Goal: Complete application form: Complete application form

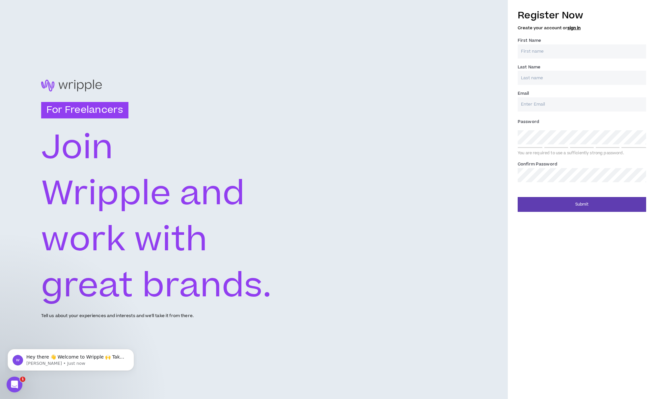
click at [578, 50] on input "First Name *" at bounding box center [582, 51] width 128 height 14
type input "[PERSON_NAME]"
click at [556, 76] on input "Last Name *" at bounding box center [582, 78] width 128 height 14
type input "[PERSON_NAME]"
click at [540, 101] on input "Email *" at bounding box center [582, 104] width 128 height 14
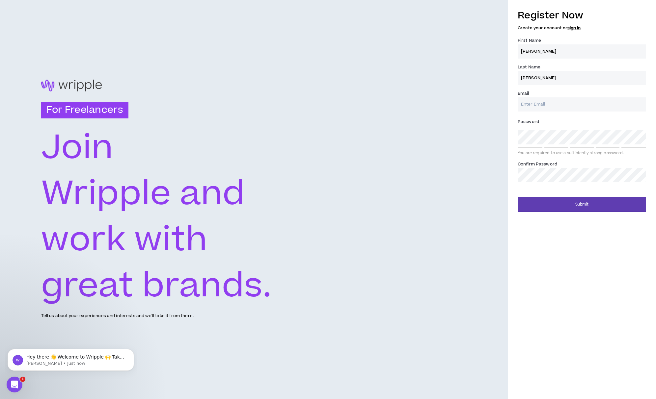
type input "[EMAIL_ADDRESS][DOMAIN_NAME]"
click at [583, 203] on button "Submit" at bounding box center [582, 204] width 128 height 15
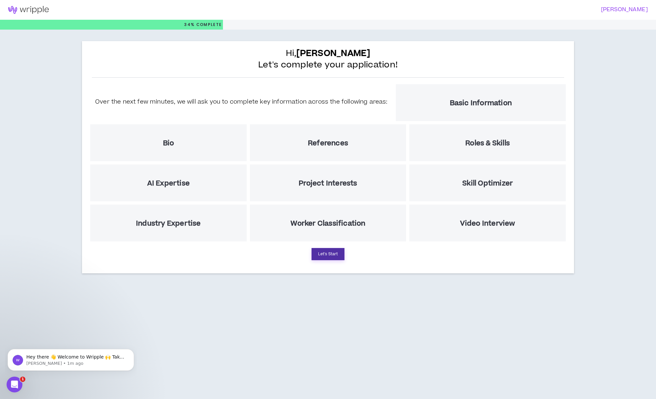
click at [329, 251] on button "Let's Start" at bounding box center [327, 254] width 33 height 12
select select "US"
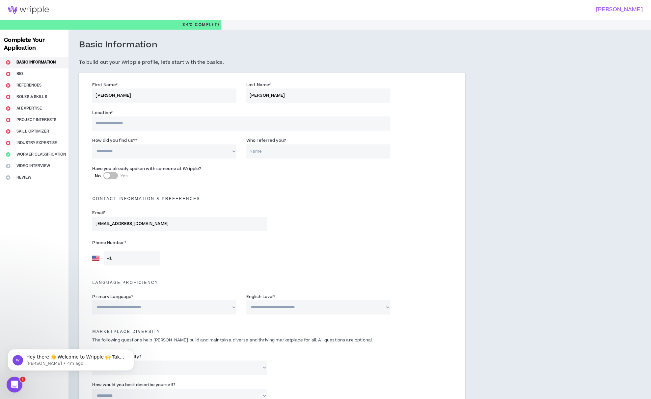
click at [191, 124] on input at bounding box center [241, 124] width 298 height 14
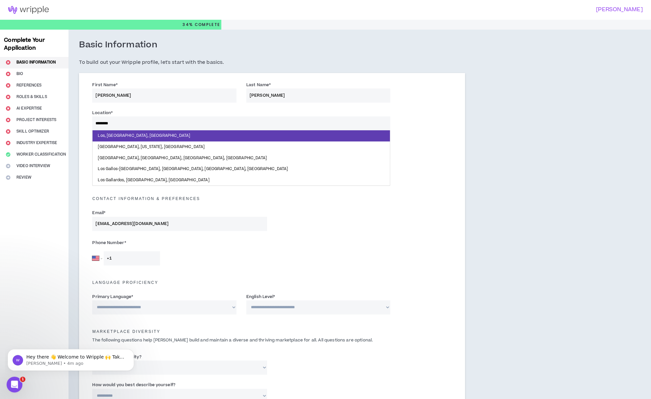
type input "*********"
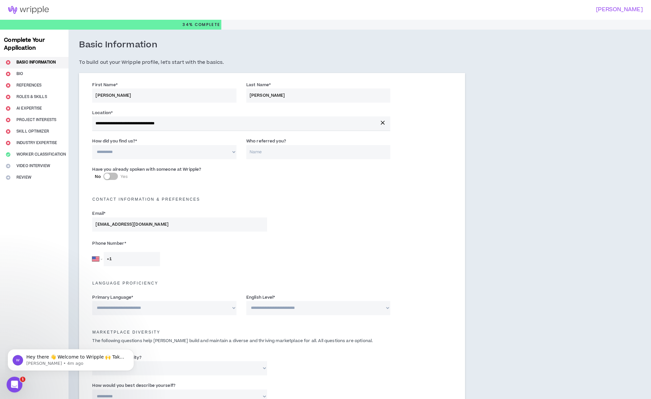
click at [162, 156] on select "**********" at bounding box center [164, 152] width 144 height 14
select select "*"
click at [92, 145] on select "**********" at bounding box center [164, 152] width 144 height 14
click at [275, 153] on input "Who referred you?" at bounding box center [318, 152] width 144 height 14
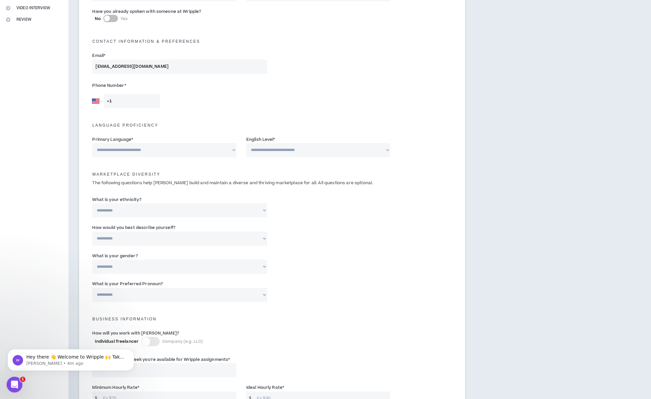
scroll to position [165, 0]
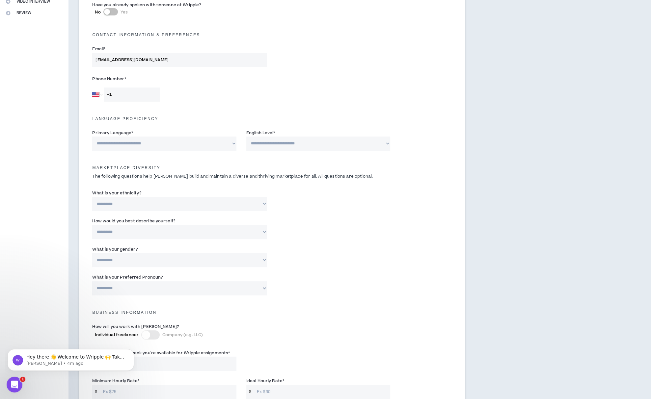
type input "[PERSON_NAME]"
click at [144, 95] on input "+1" at bounding box center [132, 95] width 56 height 14
type input "[PHONE_NUMBER]"
click at [180, 146] on select "**********" at bounding box center [164, 144] width 144 height 14
select select "*******"
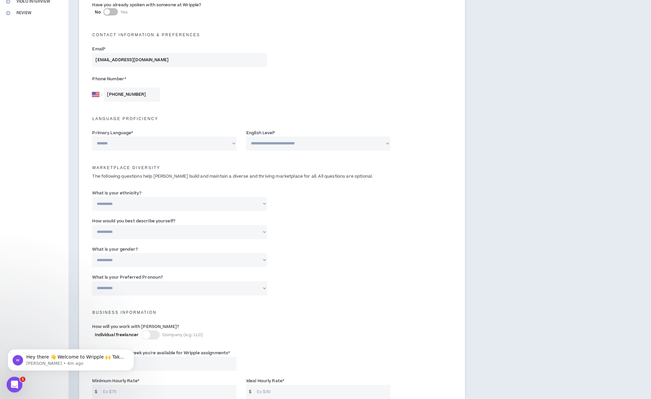
click at [92, 137] on select "**********" at bounding box center [164, 144] width 144 height 14
click at [297, 143] on select "**********" at bounding box center [318, 144] width 144 height 14
select select "*"
click at [246, 137] on select "**********" at bounding box center [318, 144] width 144 height 14
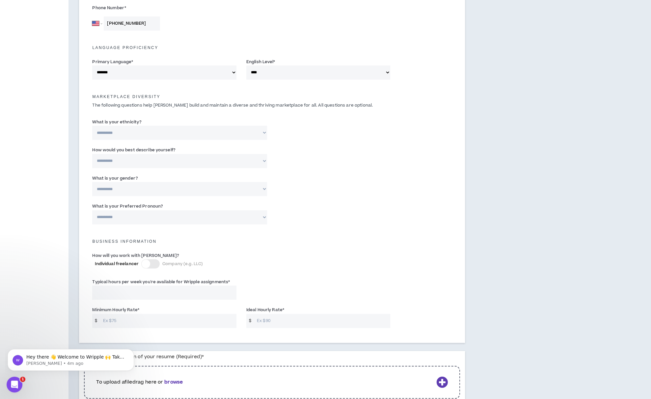
scroll to position [263, 0]
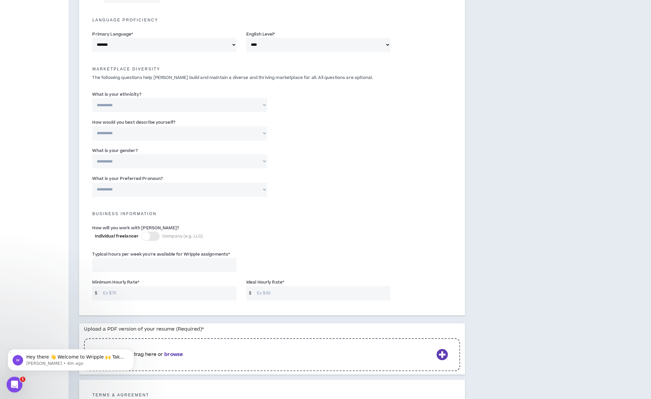
click at [243, 106] on select "**********" at bounding box center [179, 105] width 175 height 14
select select "**********"
click at [92, 98] on select "**********" at bounding box center [179, 105] width 175 height 14
click at [242, 136] on select "**********" at bounding box center [179, 133] width 175 height 14
select select "*****"
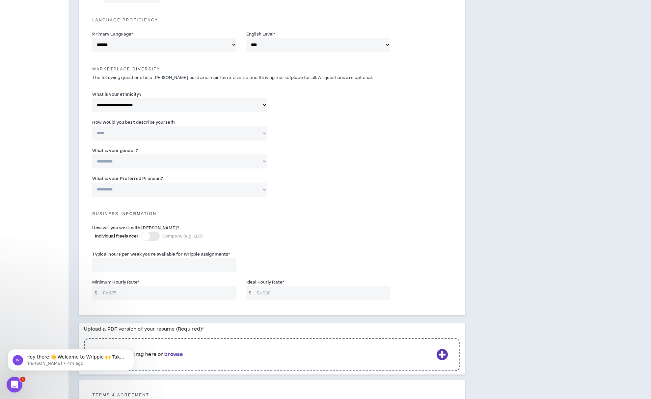
click at [92, 126] on select "**********" at bounding box center [179, 133] width 175 height 14
click at [223, 165] on select "**********" at bounding box center [179, 161] width 175 height 14
select select "*****"
click at [92, 154] on select "**********" at bounding box center [179, 161] width 175 height 14
click at [217, 192] on select "**********" at bounding box center [179, 190] width 175 height 14
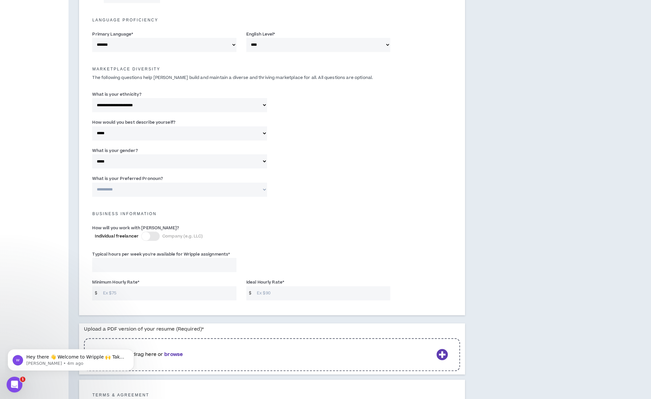
select select "**********"
click at [92, 183] on select "**********" at bounding box center [179, 190] width 175 height 14
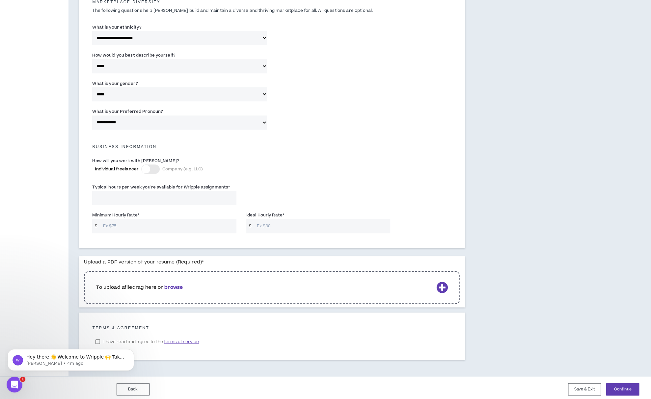
scroll to position [333, 0]
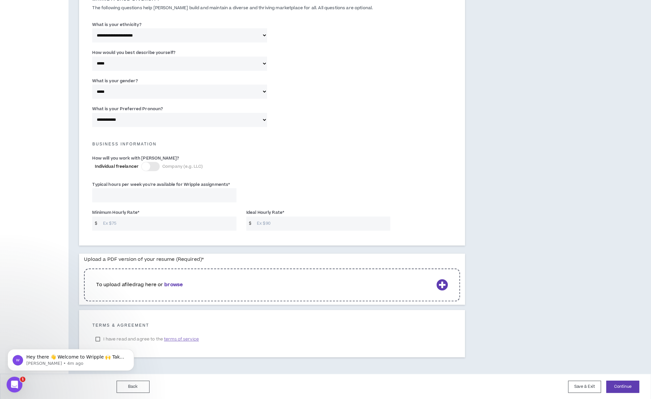
click at [189, 196] on input "Typical hours per week you're available for Wripple assignments *" at bounding box center [164, 195] width 144 height 14
type input "40"
click at [161, 224] on input "Minimum Hourly Rate *" at bounding box center [168, 224] width 137 height 14
type input "125"
click at [264, 224] on input "Ideal Hourly Rate *" at bounding box center [322, 224] width 137 height 14
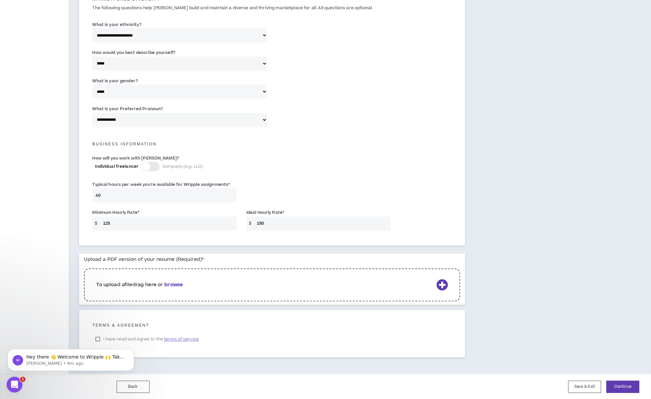
type input "150"
click at [175, 284] on b "browse" at bounding box center [173, 285] width 18 height 7
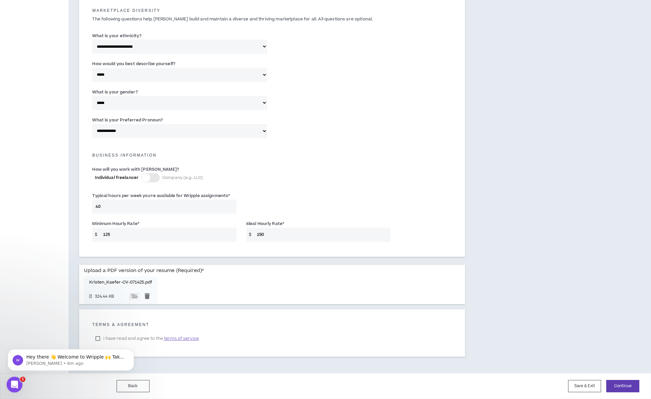
scroll to position [321, 0]
click html "Hey there 👋 Welcome to Wripple 🙌 Take a look around! If you have any questions,…"
click at [133, 351] on icon "Dismiss notification" at bounding box center [132, 351] width 4 height 4
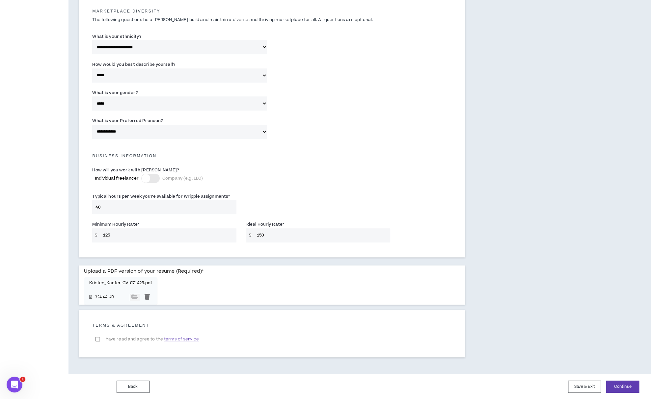
click at [98, 339] on label "I have read and agree to the terms of service" at bounding box center [147, 340] width 110 height 10
click at [627, 386] on button "Continue" at bounding box center [622, 387] width 33 height 12
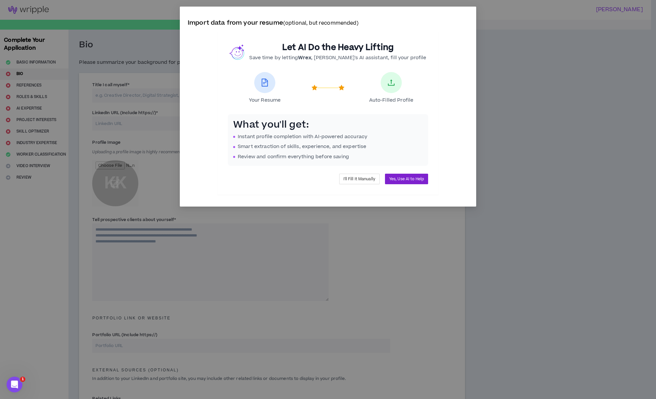
click at [410, 177] on span "Yes, Use AI to Help" at bounding box center [406, 179] width 35 height 6
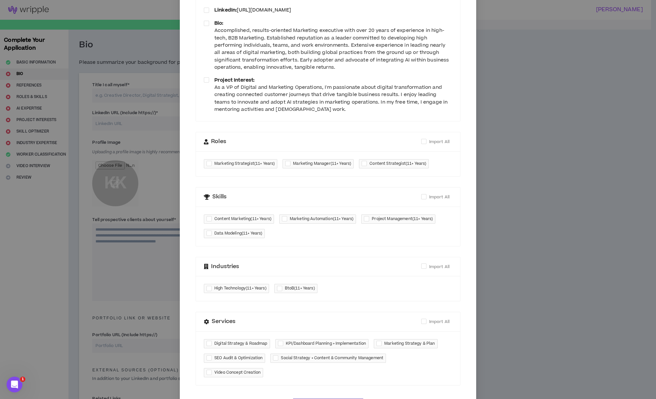
scroll to position [116, 0]
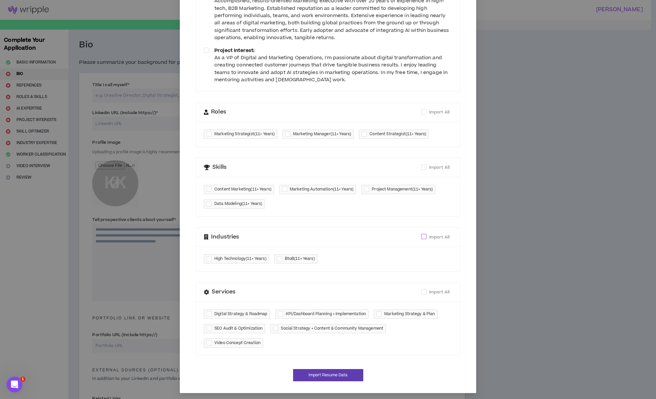
click at [422, 234] on span at bounding box center [423, 236] width 5 height 5
checkbox input "****"
click at [206, 326] on div at bounding box center [210, 329] width 8 height 8
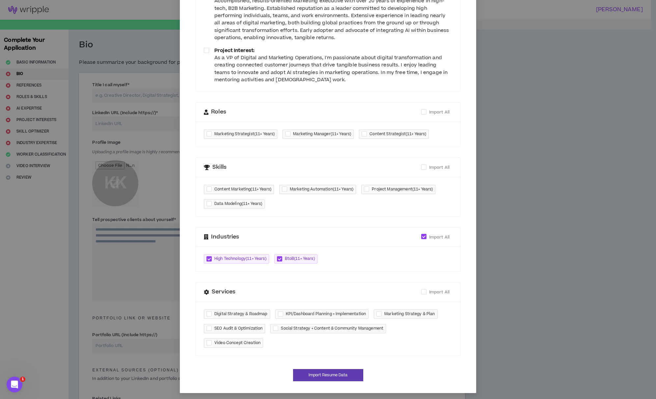
checkbox input "****"
click at [378, 312] on div at bounding box center [380, 314] width 8 height 8
checkbox input "****"
click at [278, 312] on div at bounding box center [282, 314] width 8 height 8
checkbox input "****"
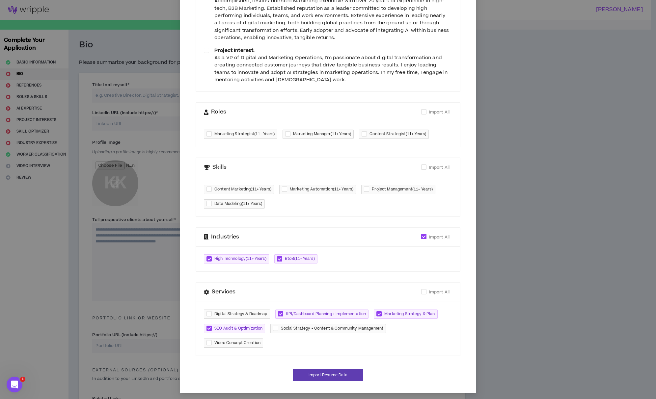
click at [208, 312] on div at bounding box center [210, 314] width 8 height 8
checkbox input "****"
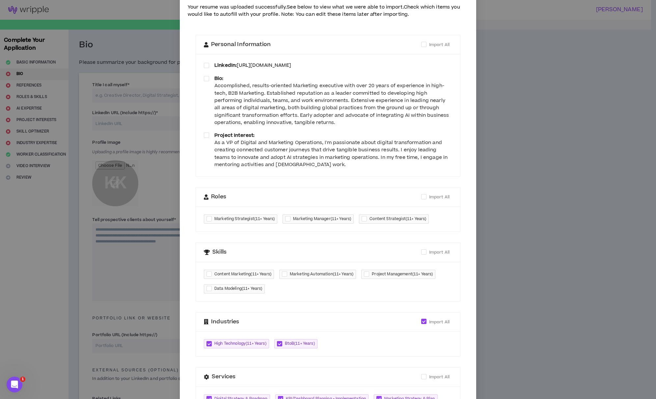
scroll to position [17, 0]
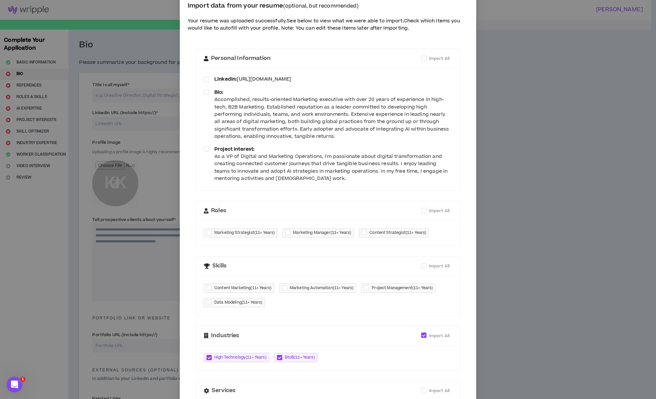
click at [366, 287] on div at bounding box center [368, 288] width 8 height 8
checkbox input "****"
click at [282, 285] on div at bounding box center [286, 288] width 8 height 8
checkbox input "****"
click at [204, 77] on span at bounding box center [206, 79] width 5 height 5
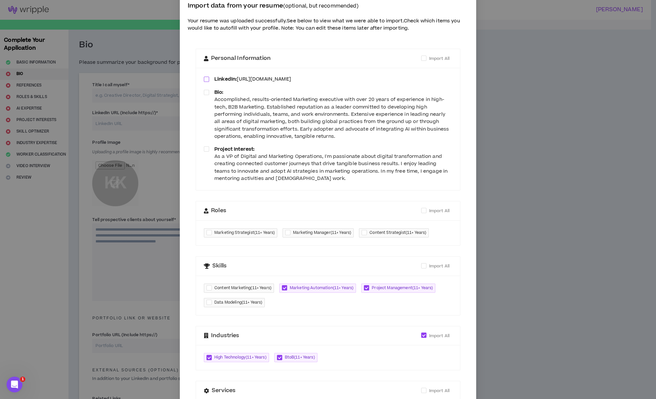
click at [204, 92] on span at bounding box center [206, 92] width 5 height 5
click at [204, 148] on span at bounding box center [206, 149] width 5 height 5
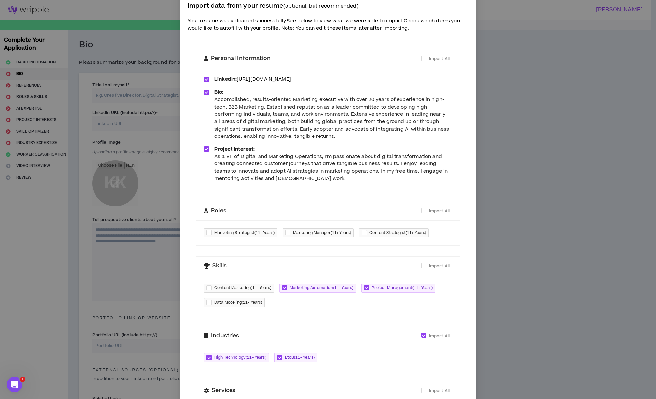
click at [206, 231] on div at bounding box center [210, 233] width 8 height 8
checkbox input "****"
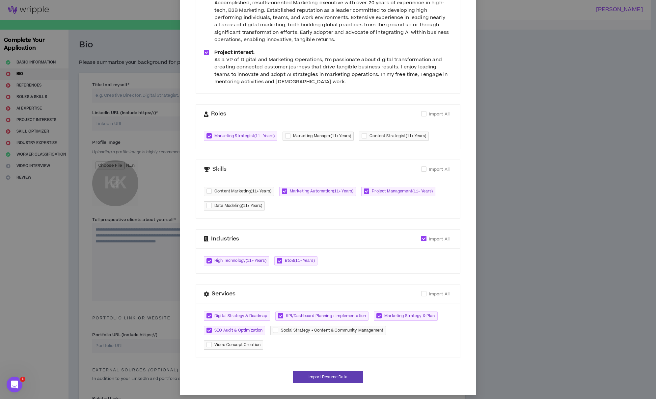
scroll to position [116, 0]
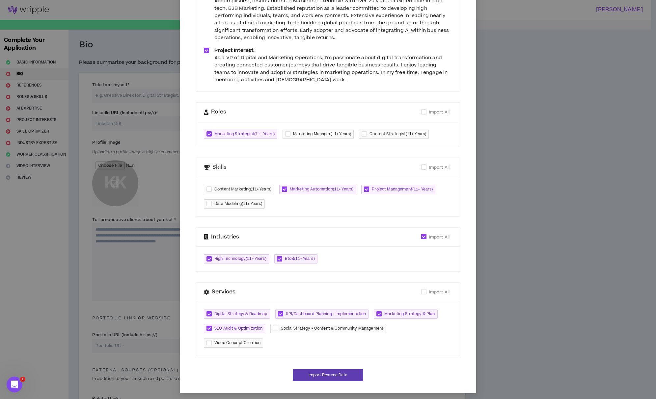
click at [287, 131] on div at bounding box center [289, 135] width 8 height 8
checkbox input "****"
click at [323, 373] on button "Import Resume Data" at bounding box center [328, 375] width 70 height 12
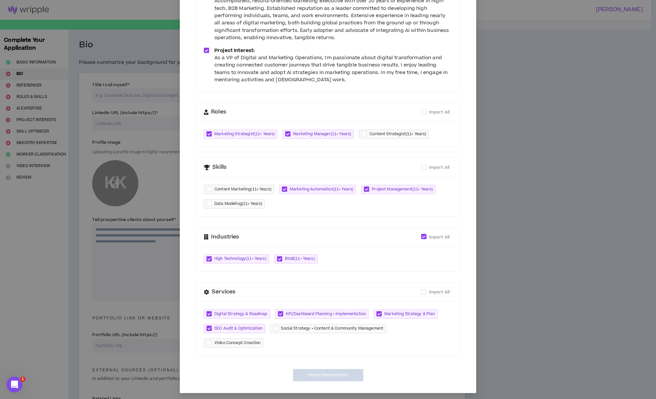
type input "[URL][DOMAIN_NAME]"
type textarea "**********"
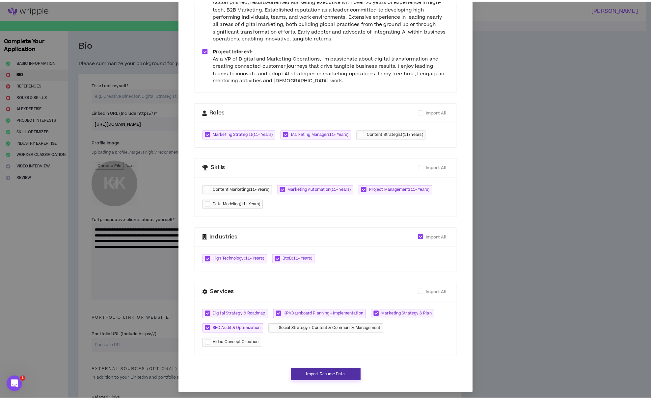
scroll to position [109, 0]
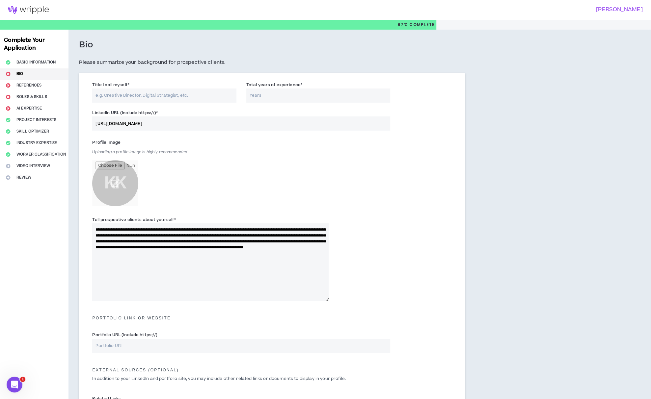
click at [271, 96] on input "Total years of experience *" at bounding box center [318, 96] width 144 height 14
click at [295, 149] on div "Profile Image Uploading a profile image is highly recommended KK" at bounding box center [210, 173] width 236 height 72
click at [262, 94] on input "20" at bounding box center [318, 96] width 144 height 14
type input "25"
click at [185, 96] on input "Title I call myself *" at bounding box center [164, 96] width 144 height 14
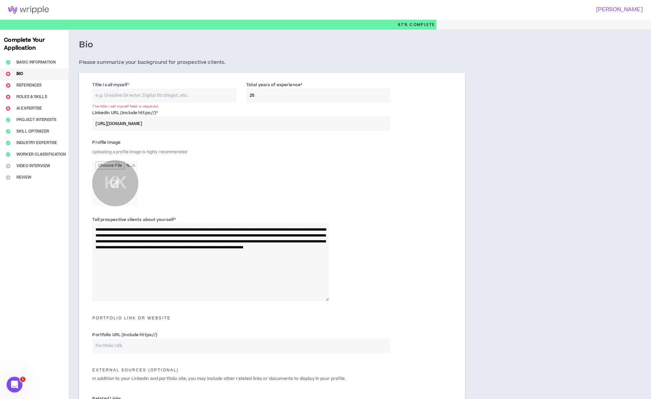
click at [116, 181] on input "file" at bounding box center [115, 183] width 46 height 46
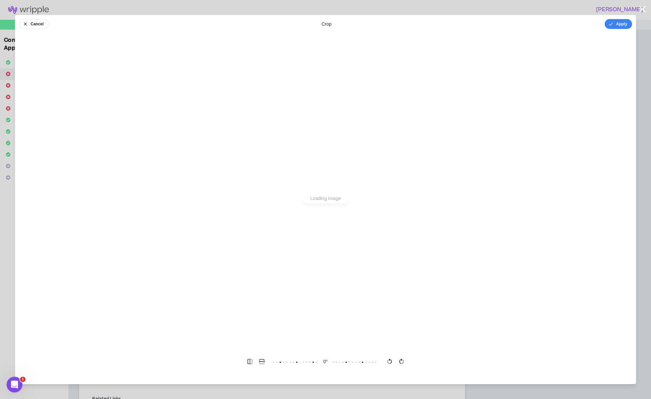
scroll to position [0, 0]
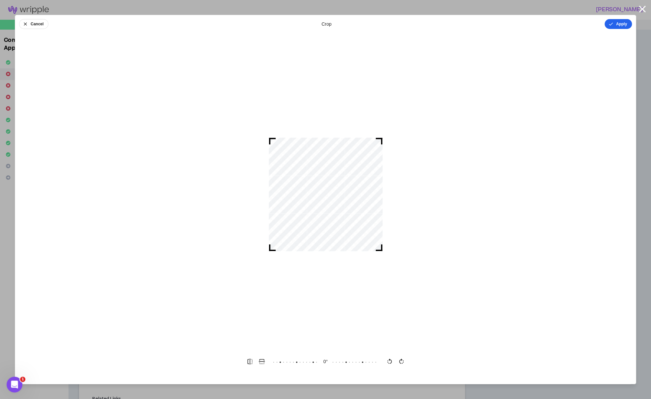
click at [617, 24] on button "Apply" at bounding box center [618, 24] width 27 height 10
click at [624, 23] on button "Done" at bounding box center [622, 24] width 20 height 10
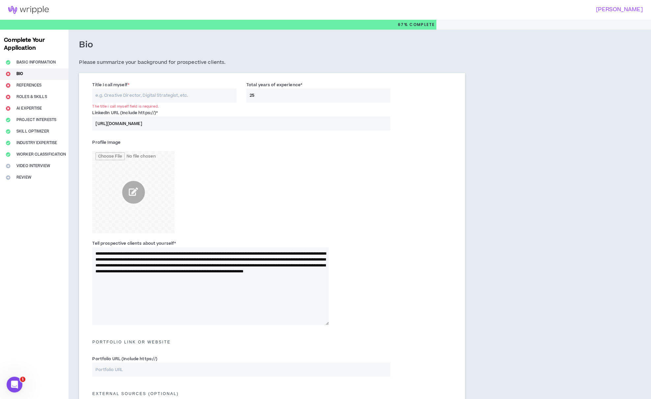
click at [159, 95] on input "Title I call myself *" at bounding box center [164, 96] width 144 height 14
click at [109, 96] on input "Digital and Marketing Operations Strategist" at bounding box center [164, 96] width 144 height 14
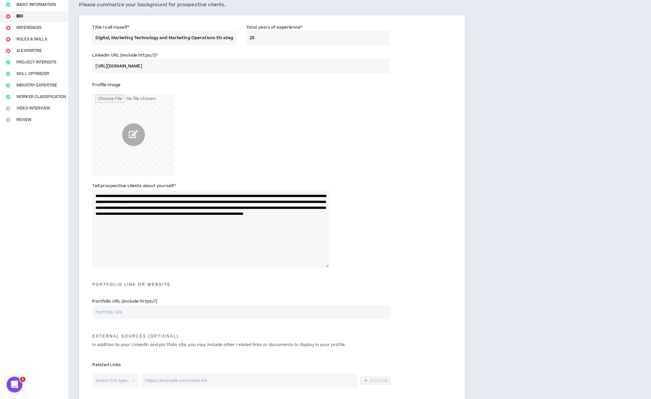
scroll to position [163, 0]
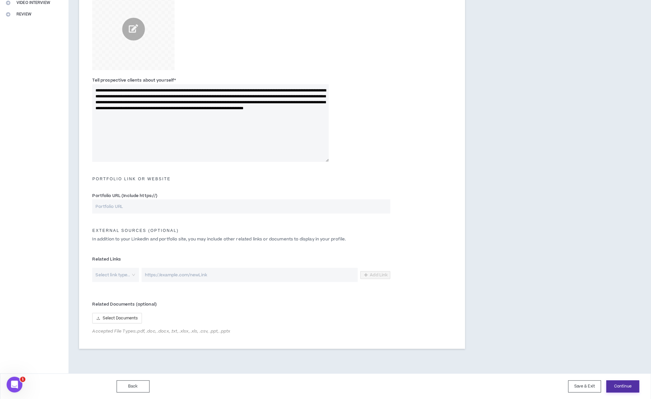
type input "Digital, Marketing Technology and Marketing Operations Strategist"
click at [624, 386] on button "Continue" at bounding box center [622, 387] width 33 height 12
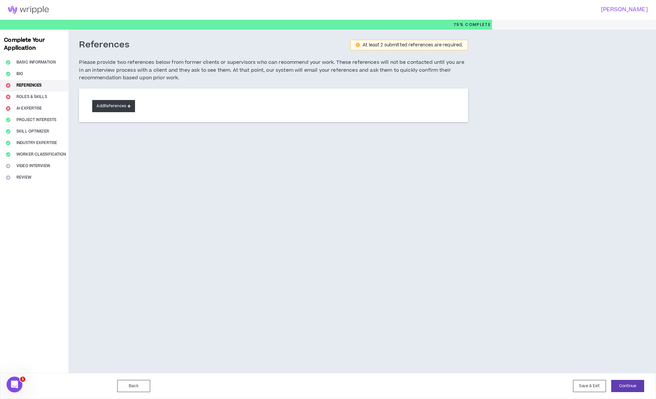
click at [129, 105] on icon at bounding box center [128, 106] width 3 height 4
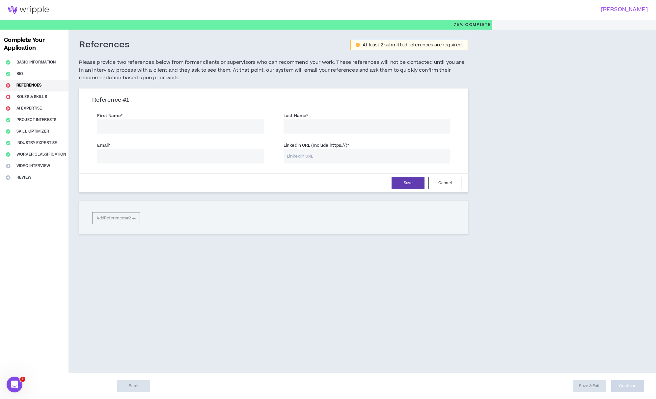
click at [152, 125] on input "First Name *" at bounding box center [180, 127] width 167 height 14
type input "[PERSON_NAME]"
click at [308, 127] on input "Last Name *" at bounding box center [366, 127] width 167 height 14
type input "[PERSON_NAME]"
click at [139, 155] on input "Email *" at bounding box center [180, 156] width 167 height 14
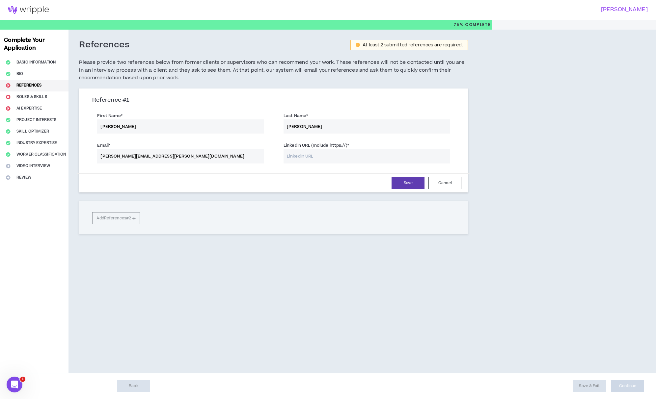
type input "[PERSON_NAME][EMAIL_ADDRESS][PERSON_NAME][DOMAIN_NAME]"
click at [346, 156] on input "LinkedIn URL (Include https://) *" at bounding box center [366, 156] width 167 height 14
click at [331, 156] on input "LinkedIn URL (Include https://) *" at bounding box center [366, 156] width 167 height 14
paste input "[URL][DOMAIN_NAME]"
type input "[URL][DOMAIN_NAME]"
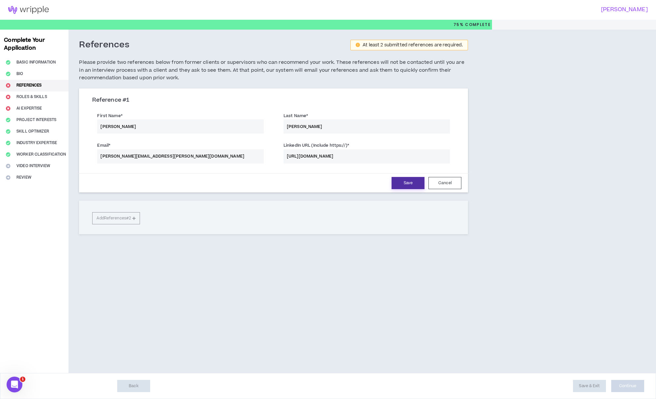
click at [408, 181] on button "Save" at bounding box center [407, 183] width 33 height 12
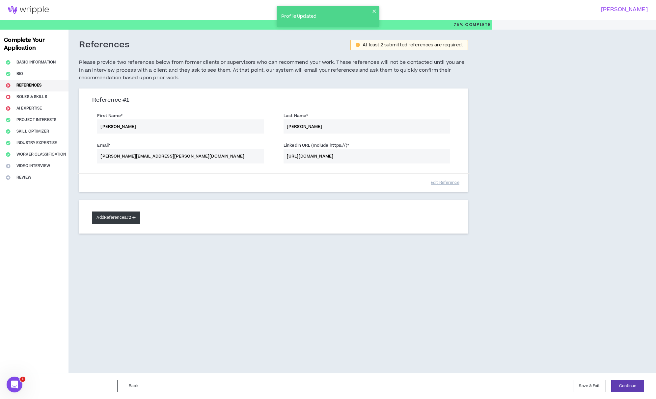
click at [121, 215] on button "Add References #2" at bounding box center [116, 218] width 48 height 12
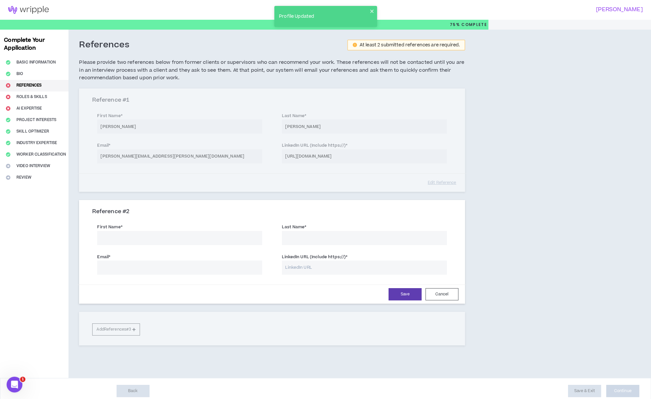
click at [128, 240] on input "First Name *" at bounding box center [179, 238] width 165 height 14
type input "[PERSON_NAME]"
click at [298, 234] on input "Last Name *" at bounding box center [364, 238] width 165 height 14
type input "Noleroth"
click at [315, 267] on input "LinkedIn URL (Include https://) *" at bounding box center [364, 268] width 165 height 14
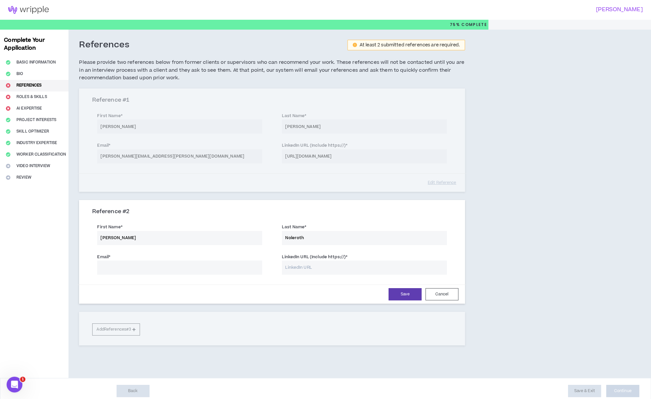
paste input "[URL][DOMAIN_NAME]"
type input "[URL][DOMAIN_NAME]"
click at [230, 263] on input "Email *" at bounding box center [179, 268] width 165 height 14
type input "[EMAIL_ADDRESS][DOMAIN_NAME]"
click at [408, 292] on button "Save" at bounding box center [405, 294] width 33 height 12
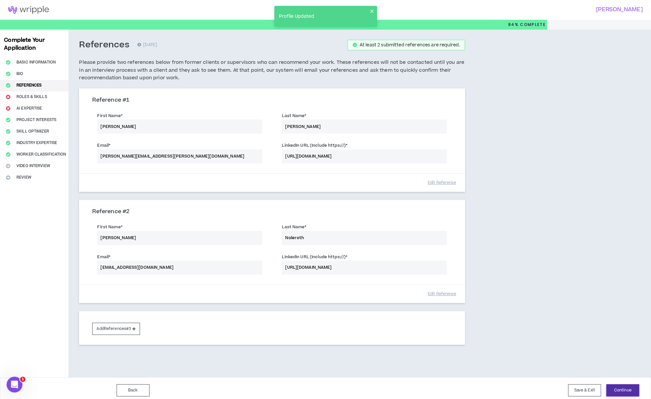
click at [618, 388] on button "Continue" at bounding box center [622, 391] width 33 height 12
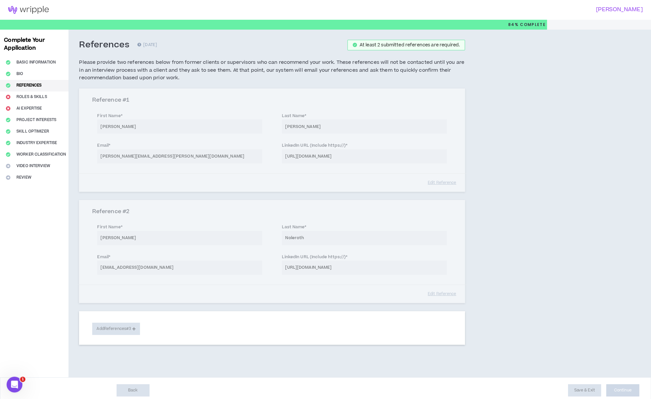
select select "***"
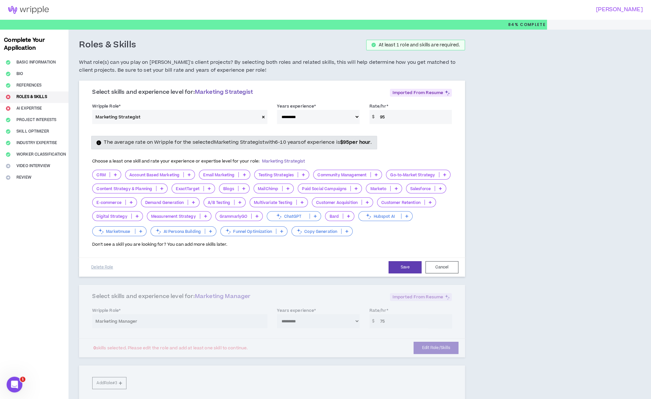
click at [114, 175] on icon at bounding box center [115, 174] width 3 height 3
click at [114, 194] on span "2-5 Years" at bounding box center [106, 195] width 20 height 7
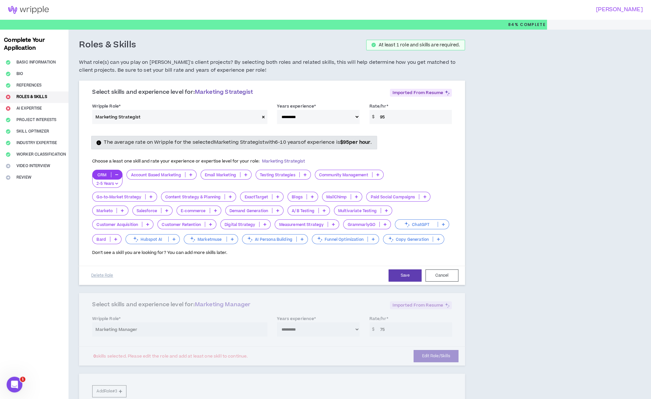
click at [245, 176] on icon at bounding box center [245, 174] width 3 height 3
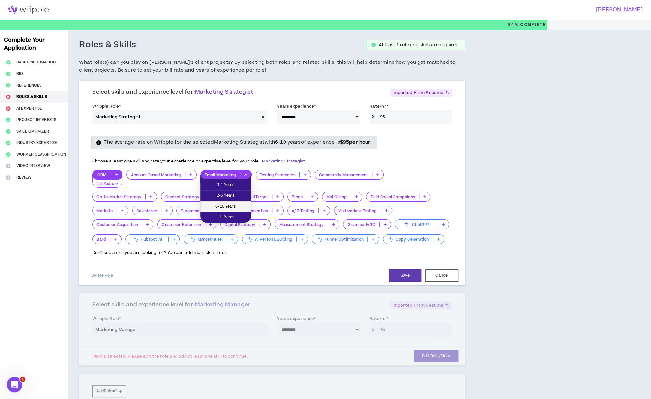
click at [232, 207] on span "6-10 Years" at bounding box center [225, 206] width 43 height 7
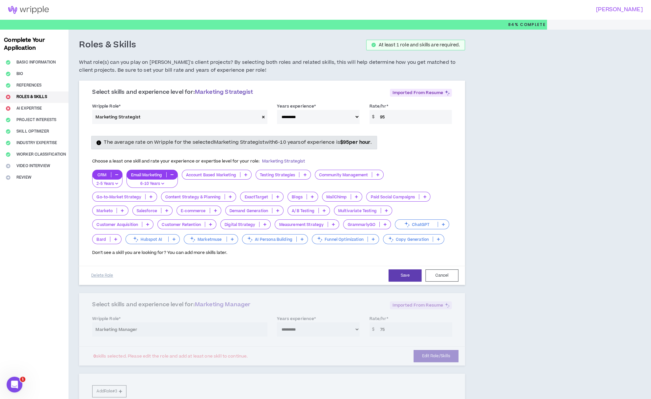
click at [152, 195] on icon at bounding box center [150, 196] width 3 height 3
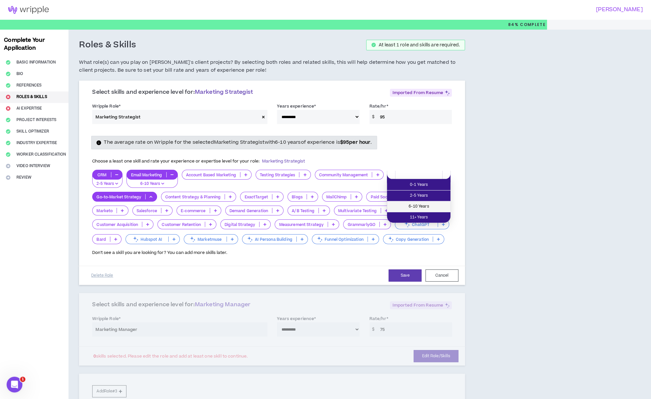
click at [444, 206] on span "6-10 Years" at bounding box center [419, 206] width 56 height 7
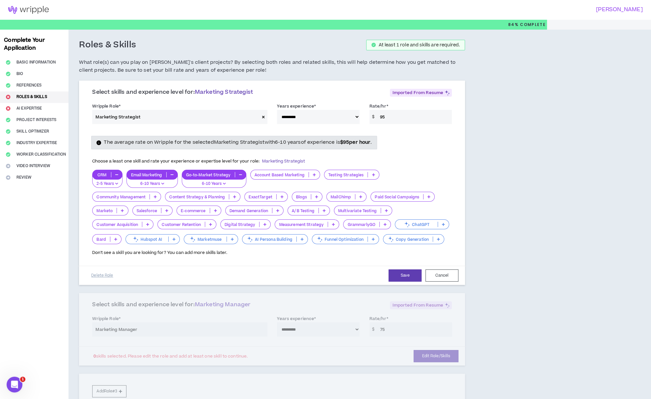
click at [124, 209] on icon at bounding box center [122, 210] width 3 height 3
click at [388, 228] on span "6-10 Years" at bounding box center [382, 228] width 27 height 7
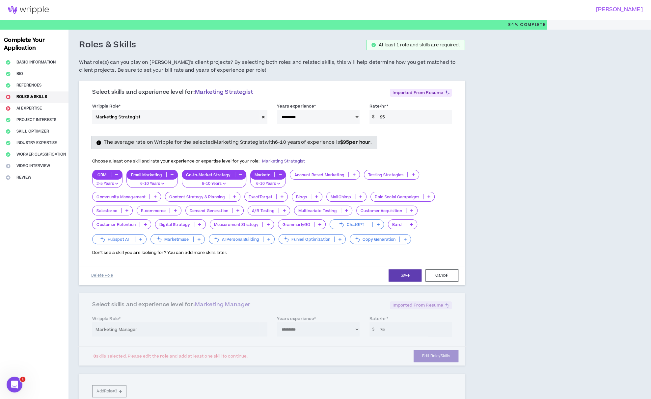
click at [198, 224] on icon at bounding box center [199, 224] width 3 height 3
click at [181, 255] on span "6-10 Years" at bounding box center [180, 256] width 42 height 7
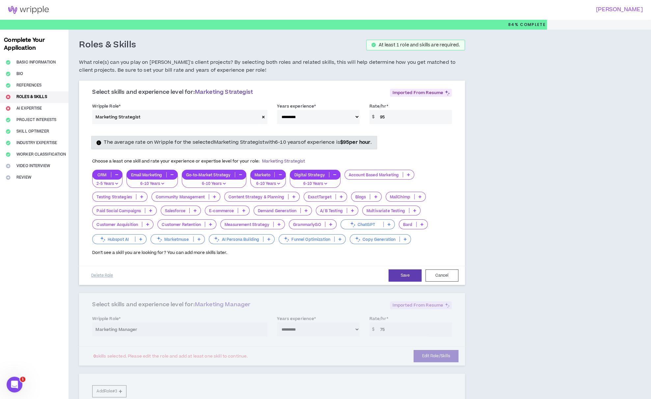
click at [279, 223] on icon at bounding box center [279, 224] width 3 height 3
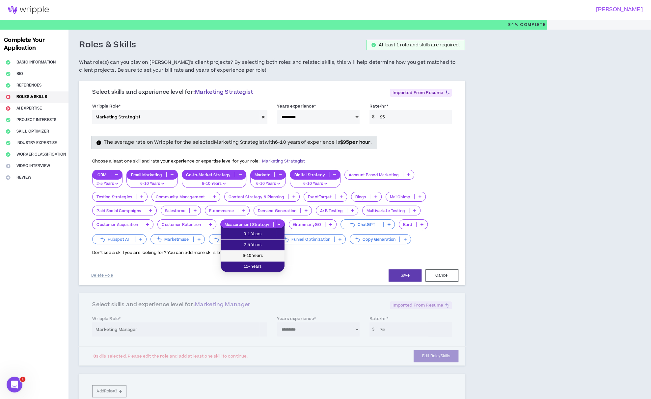
click at [267, 254] on span "6-10 Years" at bounding box center [253, 256] width 56 height 7
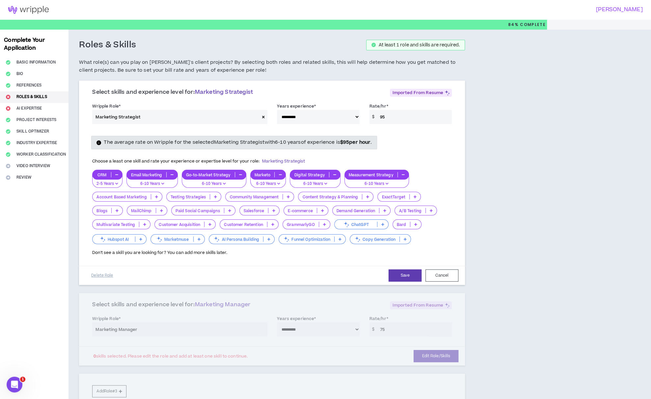
click at [385, 210] on icon at bounding box center [384, 210] width 3 height 3
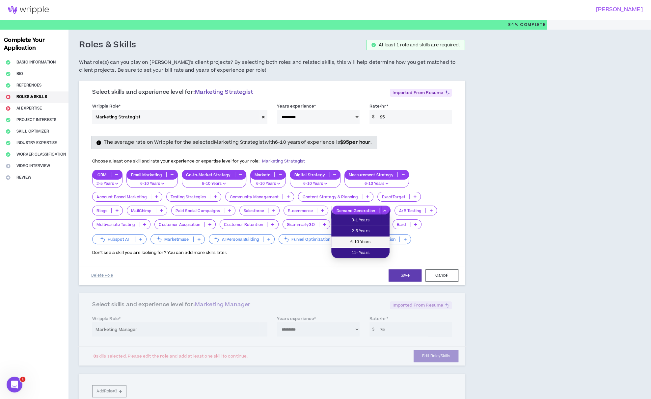
click at [375, 240] on span "6-10 Years" at bounding box center [360, 242] width 50 height 7
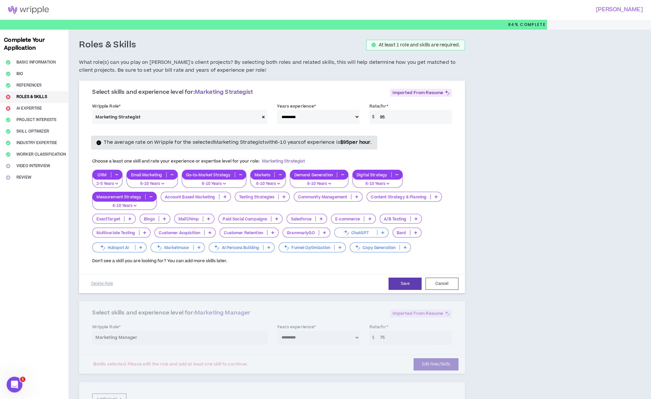
click at [224, 195] on icon at bounding box center [224, 196] width 3 height 3
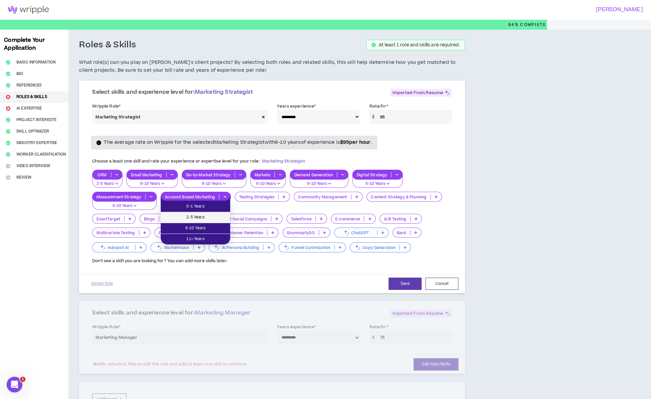
click at [215, 216] on span "2-5 Years" at bounding box center [196, 217] width 62 height 7
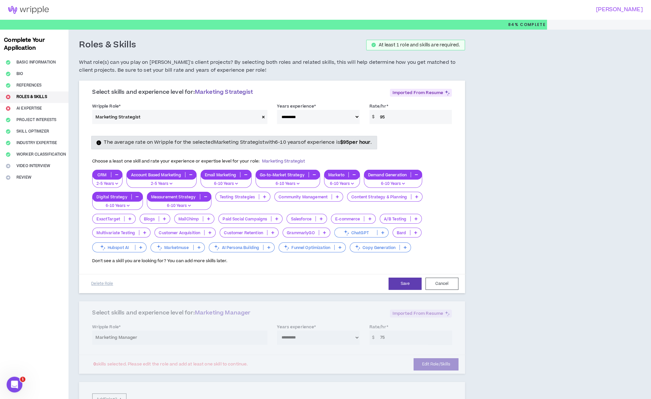
click at [339, 247] on icon at bounding box center [339, 247] width 3 height 3
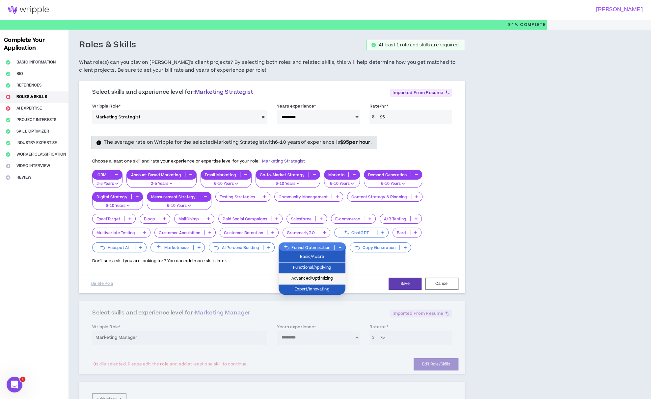
click at [332, 277] on span "Advanced/Optimizing" at bounding box center [312, 278] width 59 height 7
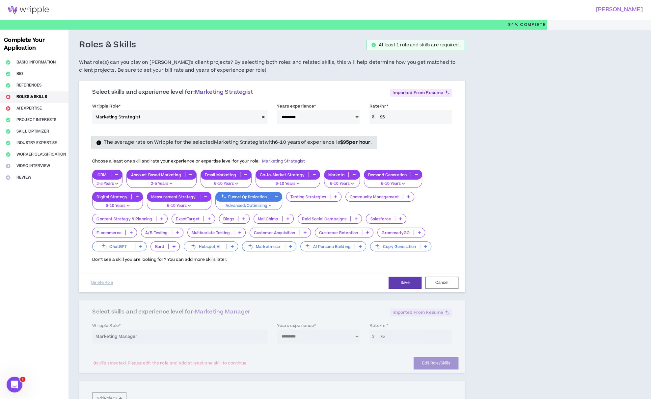
click at [426, 245] on icon at bounding box center [425, 246] width 3 height 3
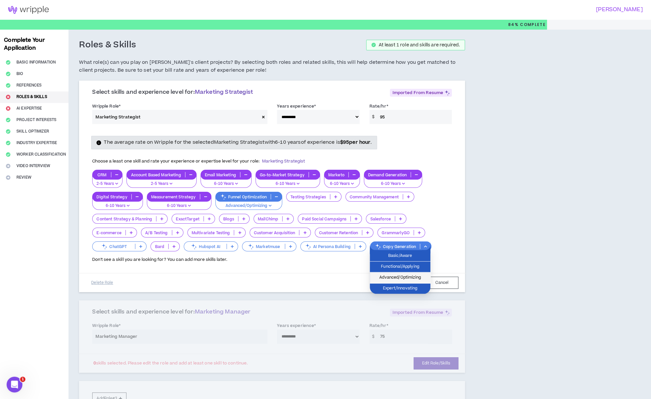
click at [418, 276] on span "Advanced/Optimizing" at bounding box center [400, 277] width 53 height 7
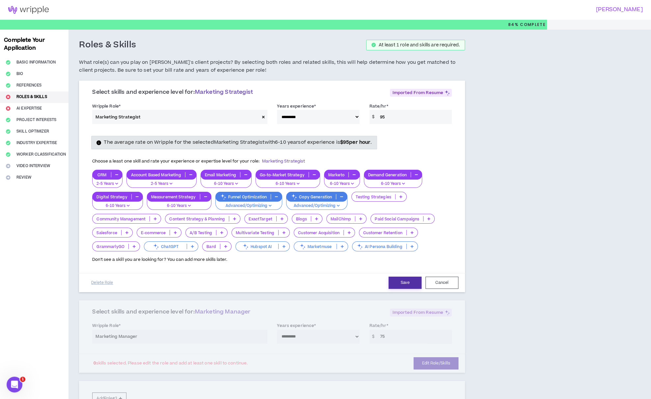
click at [401, 280] on button "Save" at bounding box center [405, 283] width 33 height 12
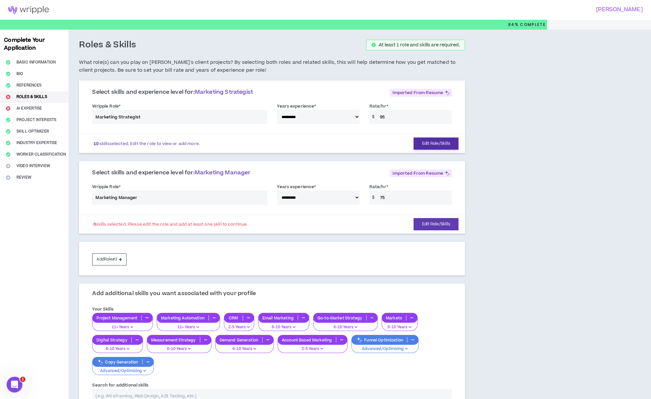
click at [431, 141] on button "Edit Role/Skills" at bounding box center [436, 144] width 45 height 12
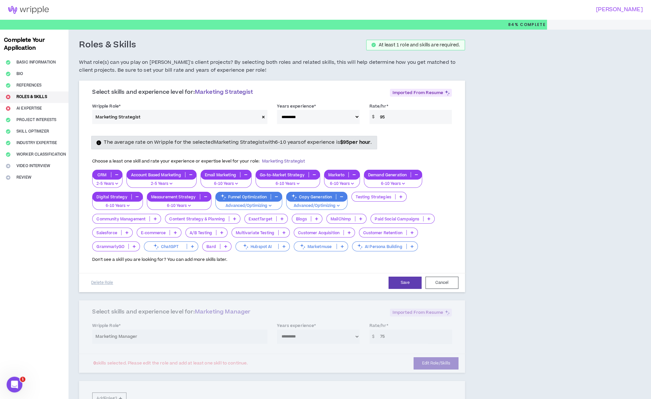
drag, startPoint x: 390, startPoint y: 118, endPoint x: 376, endPoint y: 117, distance: 13.6
click at [377, 117] on input "95" at bounding box center [414, 117] width 75 height 14
type input "125"
click at [407, 280] on button "Save" at bounding box center [405, 283] width 33 height 12
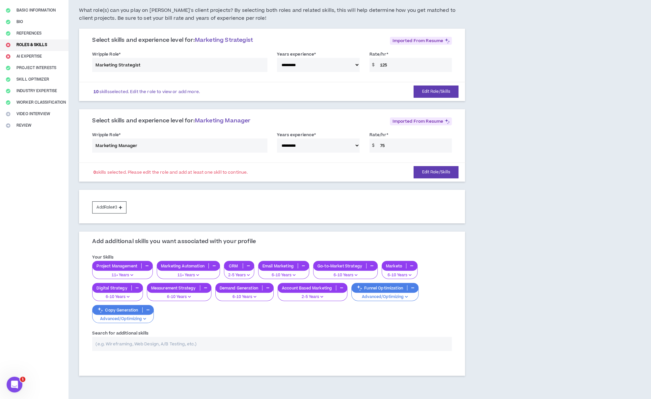
scroll to position [19, 0]
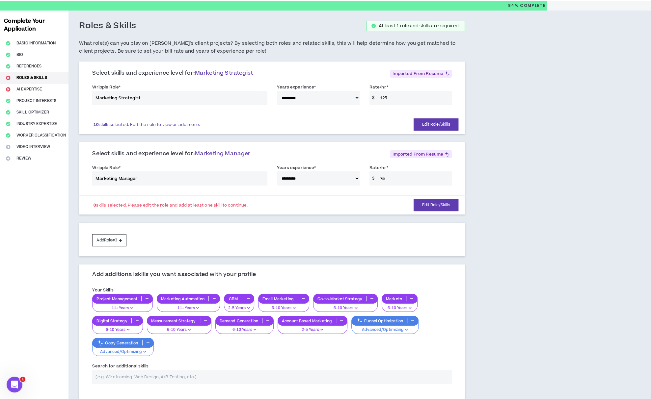
click at [147, 177] on div "**********" at bounding box center [271, 177] width 369 height 28
click at [426, 204] on button "Edit Role/Skills" at bounding box center [436, 205] width 45 height 12
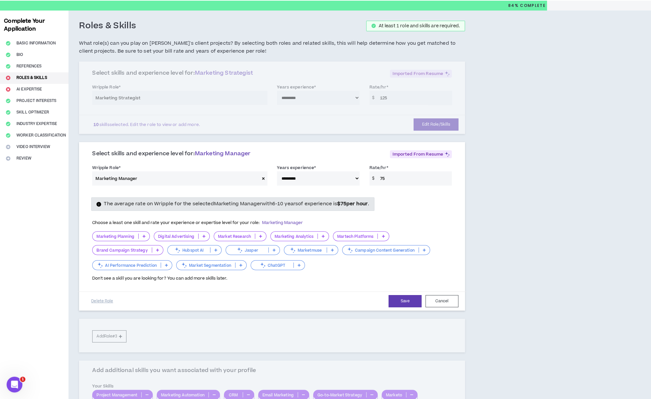
click at [263, 177] on icon at bounding box center [263, 179] width 3 height 4
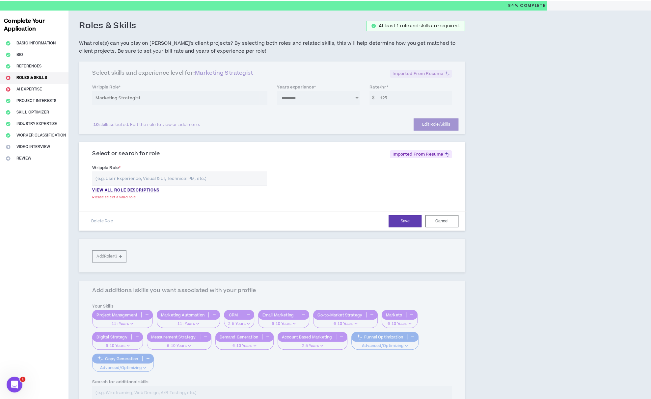
select select
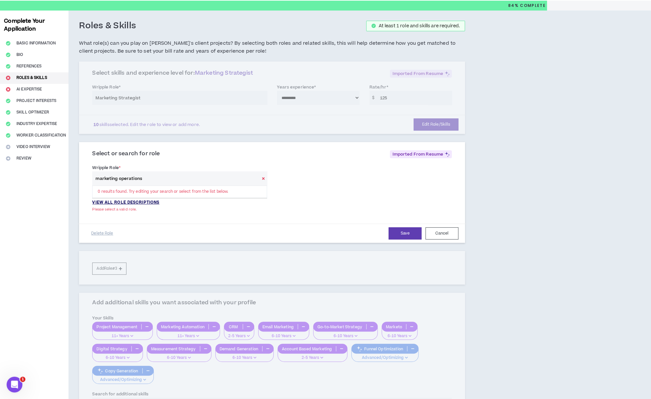
click at [149, 202] on p "VIEW ALL ROLE DESCRIPTIONS" at bounding box center [125, 203] width 67 height 6
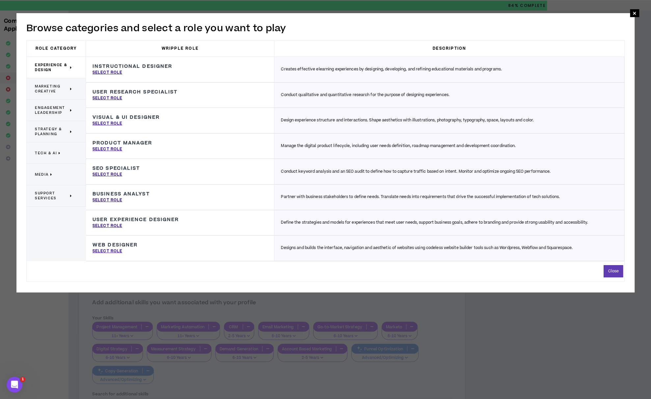
click at [52, 108] on span "Engagement Leadership" at bounding box center [52, 110] width 34 height 10
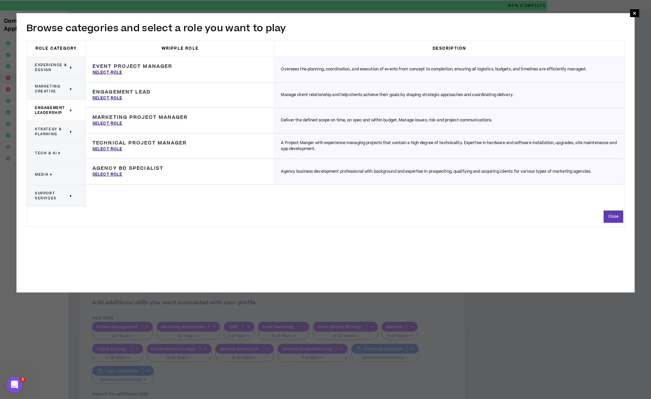
click at [44, 133] on span "Strategy & Planning" at bounding box center [52, 132] width 34 height 10
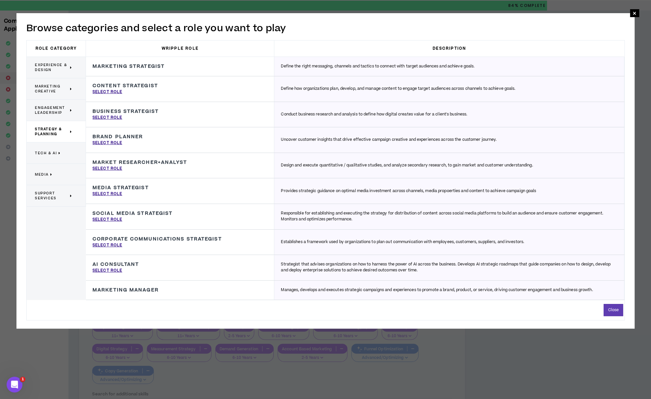
click at [48, 152] on span "Tech & AI" at bounding box center [46, 153] width 22 height 5
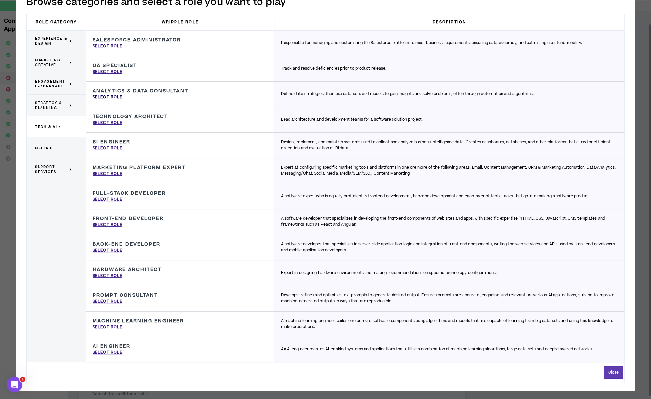
click at [120, 96] on p "Select Role" at bounding box center [108, 97] width 30 height 6
type input "Analytics & Data Consultant"
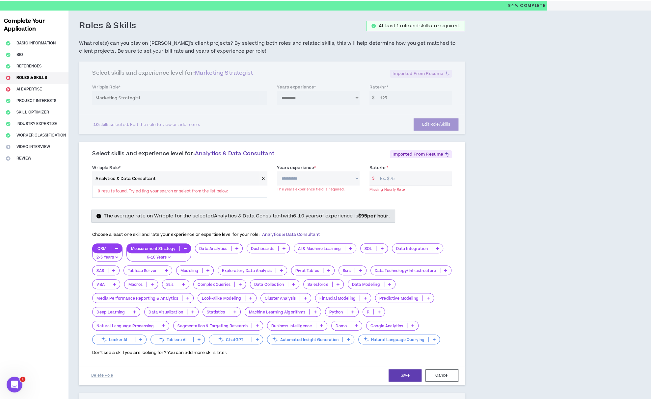
click at [401, 177] on input "Rate/hr *" at bounding box center [414, 179] width 75 height 14
type input "125"
click at [327, 178] on select "**********" at bounding box center [318, 179] width 82 height 14
select select "**"
click at [277, 172] on select "**********" at bounding box center [318, 179] width 82 height 14
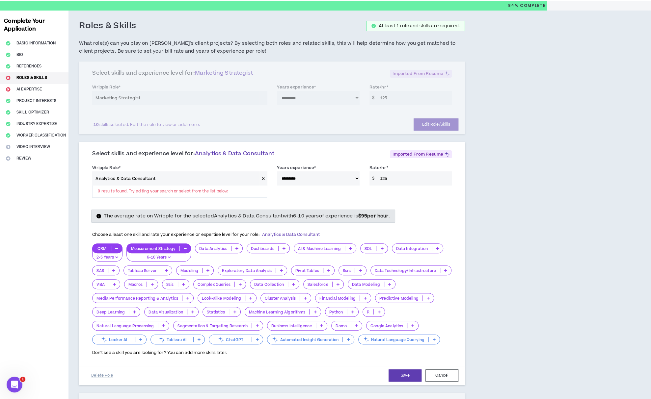
click at [283, 247] on icon at bounding box center [284, 248] width 3 height 3
click at [278, 267] on span "2-5 Years" at bounding box center [268, 268] width 35 height 7
click at [283, 247] on icon at bounding box center [284, 248] width 3 height 3
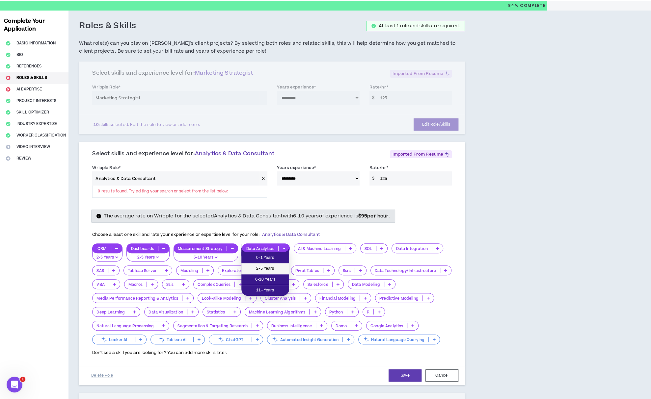
click at [280, 266] on span "2-5 Years" at bounding box center [265, 268] width 40 height 7
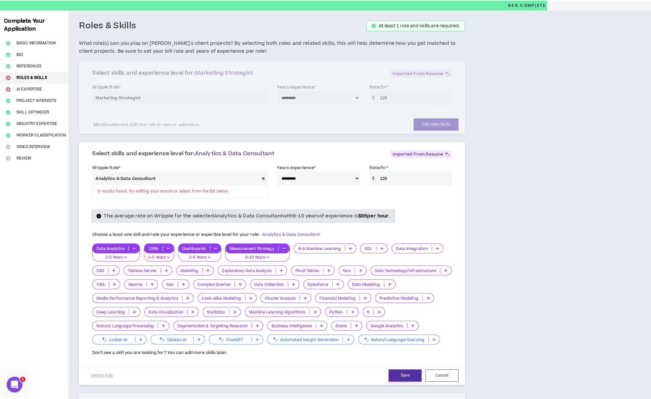
click at [410, 373] on button "Save" at bounding box center [405, 376] width 33 height 12
select select "**"
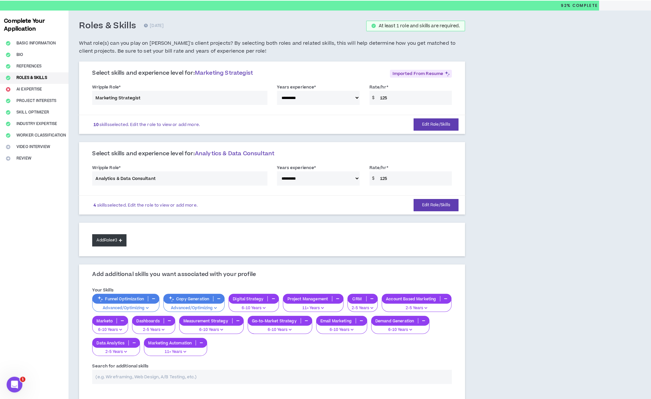
click at [114, 238] on button "Add Role #3" at bounding box center [109, 240] width 34 height 12
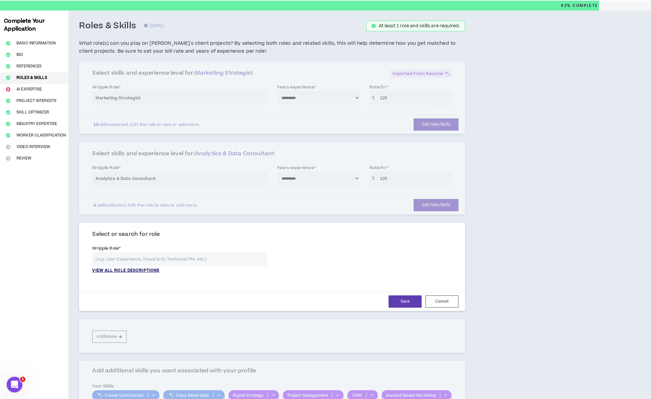
click at [135, 270] on p "VIEW ALL ROLE DESCRIPTIONS" at bounding box center [125, 271] width 67 height 6
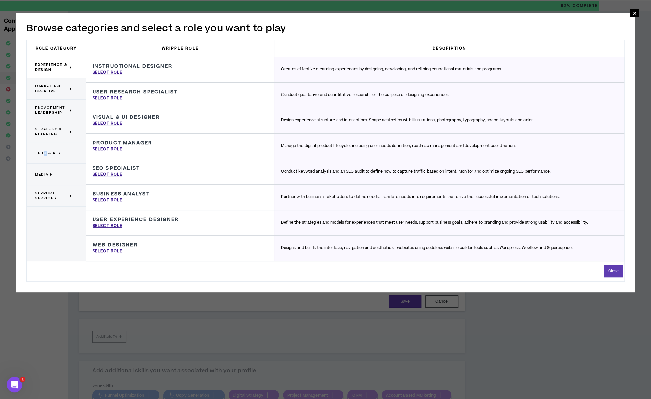
click at [44, 151] on span "Tech & AI" at bounding box center [46, 153] width 22 height 5
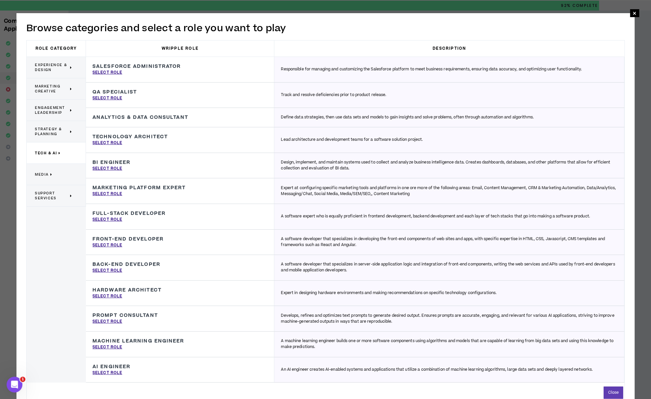
click at [53, 194] on span "Support Services" at bounding box center [52, 196] width 34 height 10
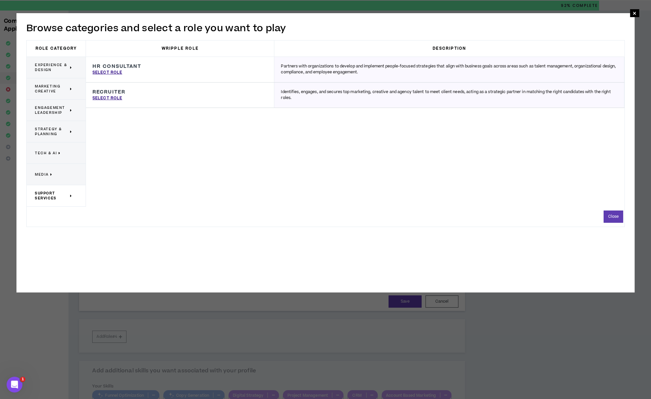
click at [43, 172] on span "Media" at bounding box center [42, 174] width 14 height 5
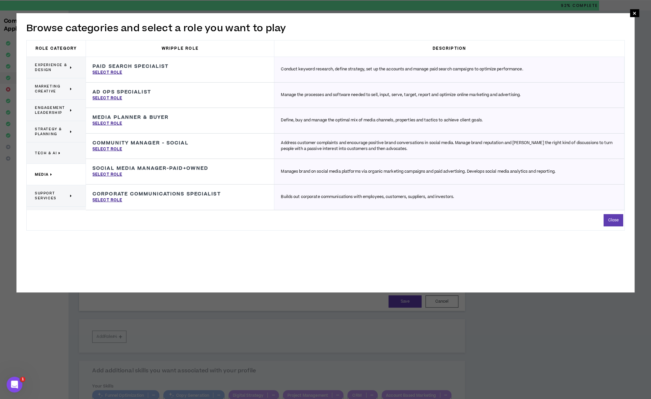
click at [43, 152] on span "Tech & AI" at bounding box center [46, 153] width 22 height 5
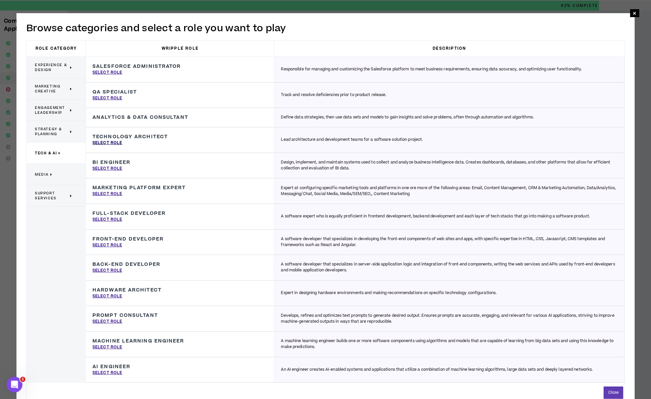
click at [119, 142] on p "Select Role" at bounding box center [108, 143] width 30 height 6
type input "Technology Architect"
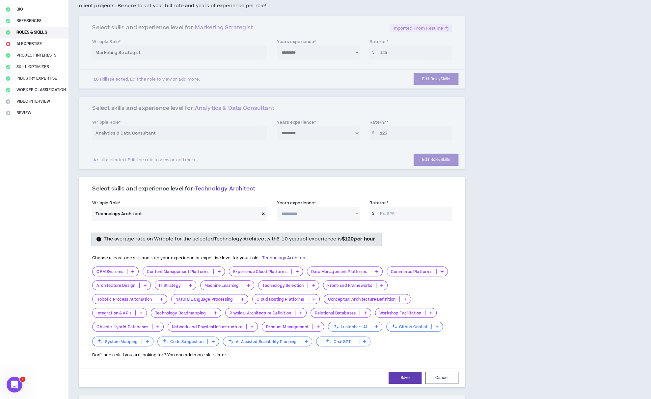
scroll to position [85, 0]
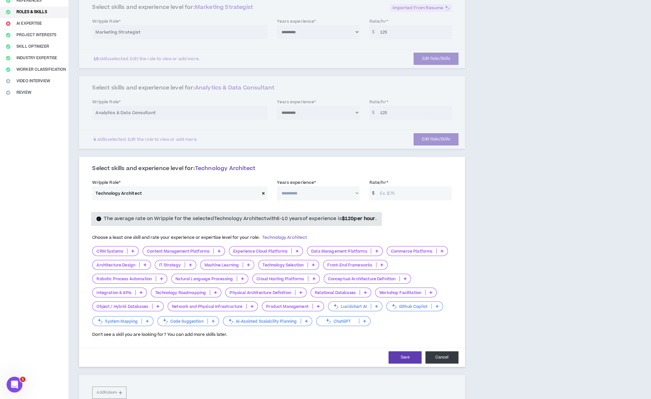
click at [440, 356] on button "Cancel" at bounding box center [441, 358] width 33 height 12
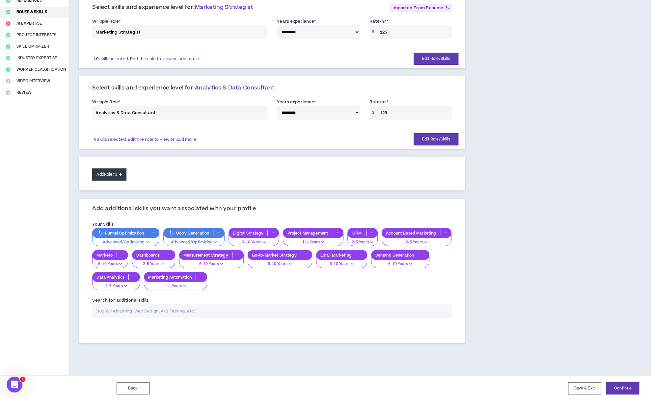
click at [103, 170] on button "Add Role #3" at bounding box center [109, 175] width 34 height 12
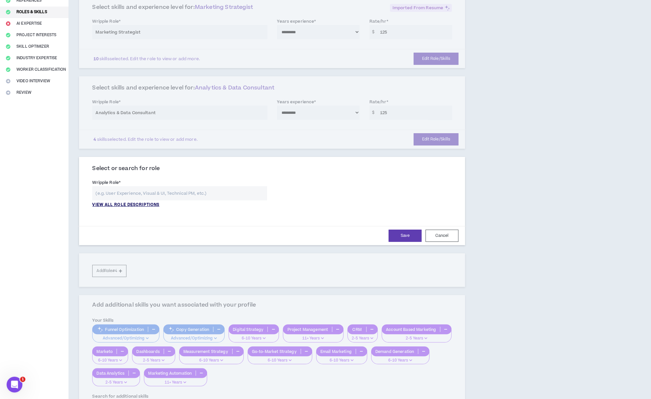
click at [132, 205] on p "VIEW ALL ROLE DESCRIPTIONS" at bounding box center [125, 205] width 67 height 6
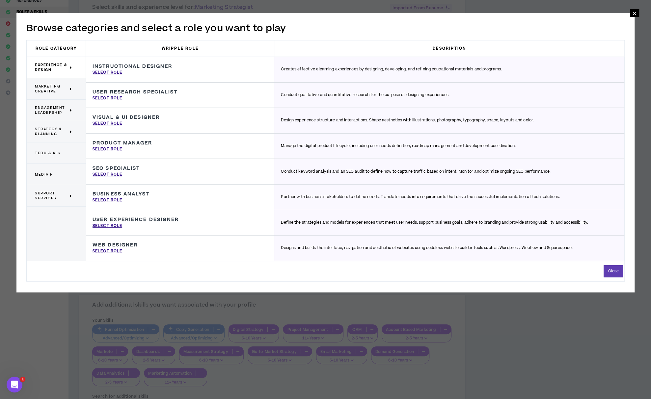
click at [54, 132] on span "Strategy & Planning" at bounding box center [52, 132] width 34 height 10
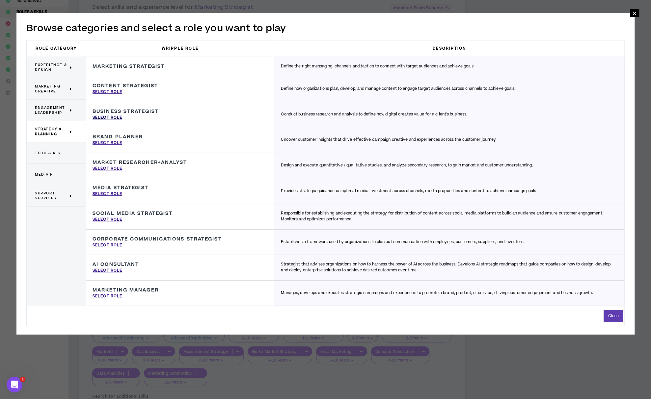
click at [120, 115] on p "Select Role" at bounding box center [108, 118] width 30 height 6
type input "Business Strategist"
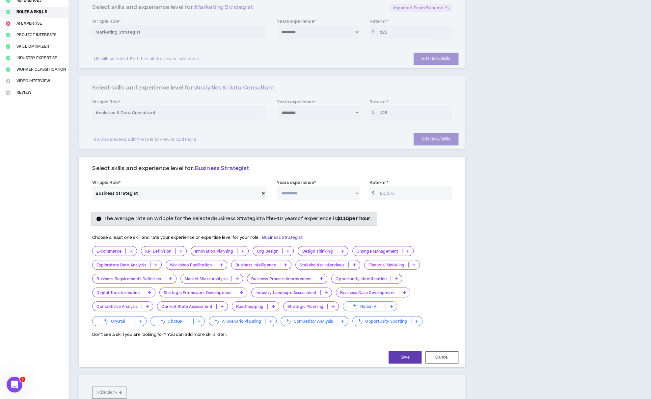
click at [332, 194] on select "**********" at bounding box center [318, 193] width 82 height 14
select select "**"
click at [277, 186] on select "**********" at bounding box center [318, 193] width 82 height 14
click at [395, 188] on input "Rate/hr *" at bounding box center [414, 193] width 75 height 14
type input "125"
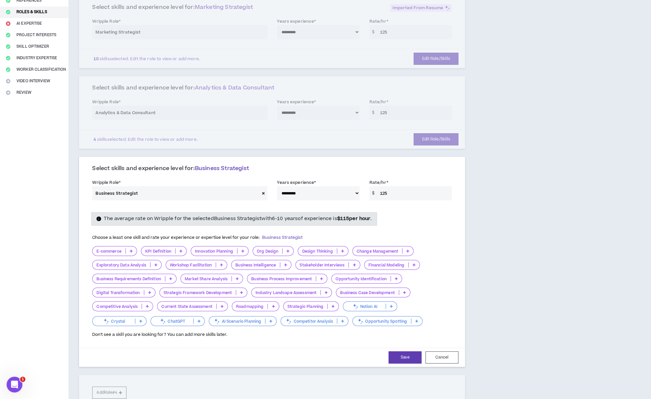
click at [416, 222] on div "The average rate on Wripple for the selected Business Strategist with 6-10 year…" at bounding box center [271, 218] width 369 height 13
click at [391, 193] on input "125" at bounding box center [414, 193] width 75 height 14
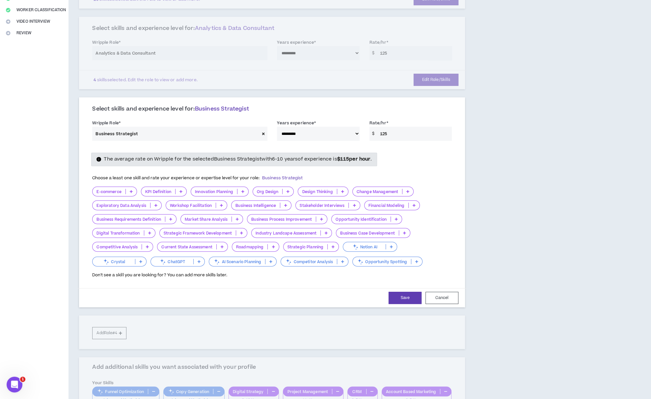
scroll to position [151, 0]
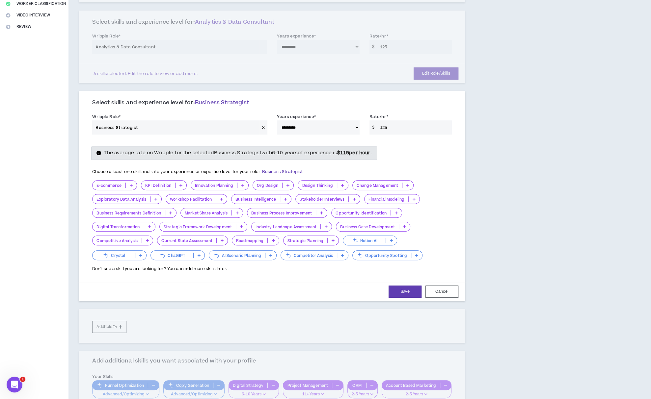
click at [179, 183] on p at bounding box center [180, 185] width 11 height 5
click at [175, 215] on span "6-10 Years" at bounding box center [164, 216] width 38 height 7
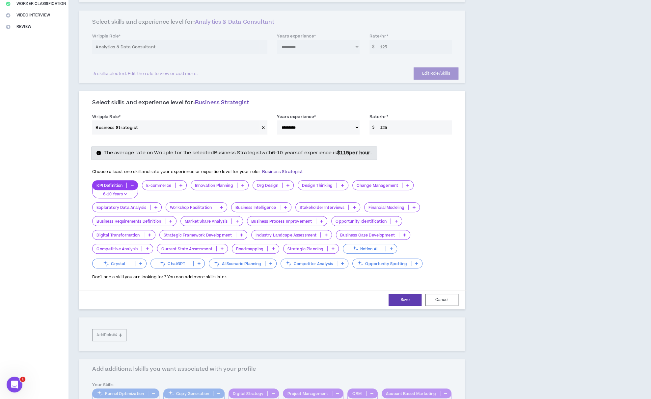
click at [241, 183] on p at bounding box center [242, 185] width 11 height 5
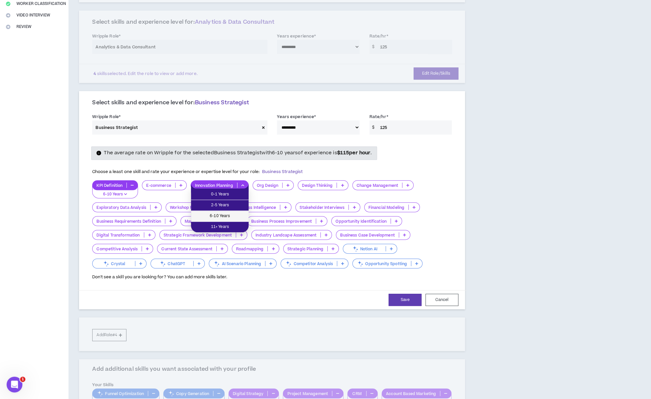
click at [240, 214] on span "6-10 Years" at bounding box center [220, 216] width 50 height 7
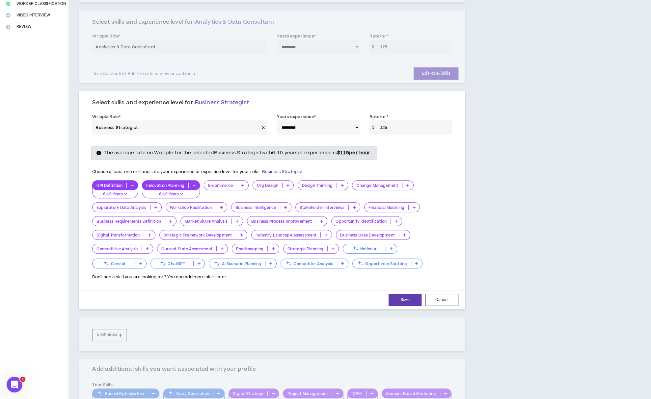
click at [288, 183] on p at bounding box center [288, 185] width 11 height 5
click at [282, 213] on span "6-10 Years" at bounding box center [273, 216] width 33 height 7
click at [239, 184] on icon "button" at bounding box center [239, 185] width 3 height 3
click at [289, 184] on icon at bounding box center [287, 185] width 3 height 3
click at [283, 227] on span "11+ Years" at bounding box center [273, 227] width 33 height 7
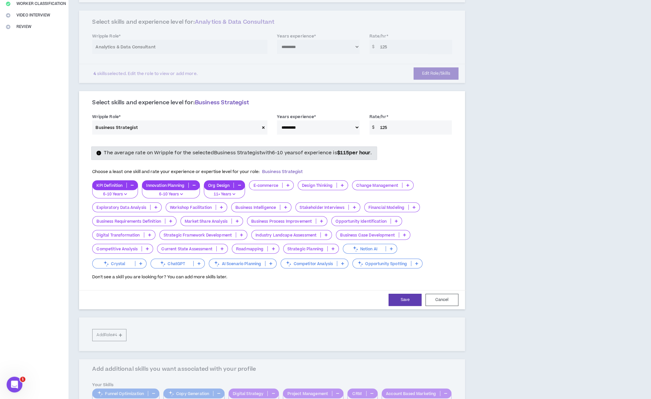
click at [406, 183] on p at bounding box center [407, 185] width 11 height 5
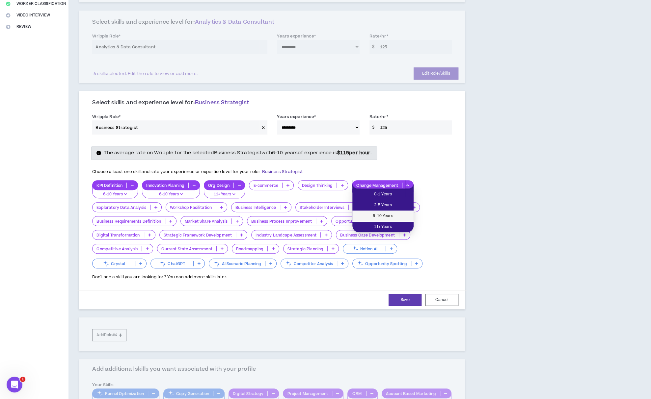
click at [395, 217] on span "6-10 Years" at bounding box center [382, 216] width 53 height 7
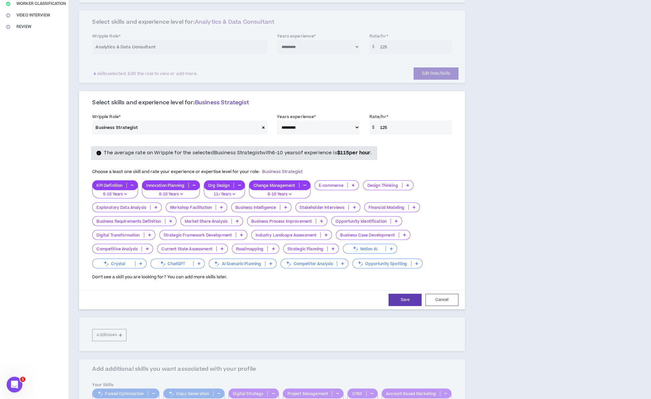
click at [172, 220] on icon at bounding box center [170, 221] width 3 height 3
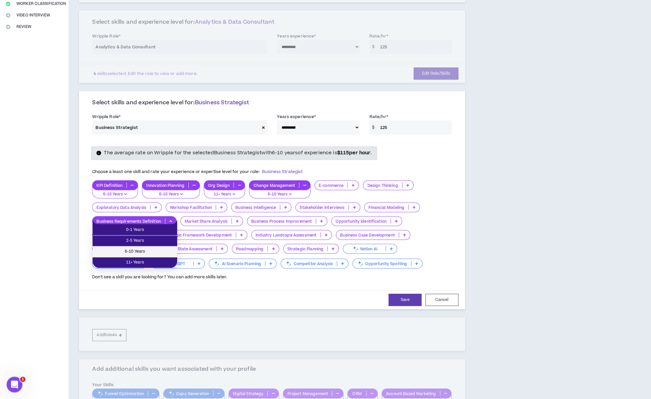
click at [163, 249] on span "6-10 Years" at bounding box center [134, 251] width 77 height 7
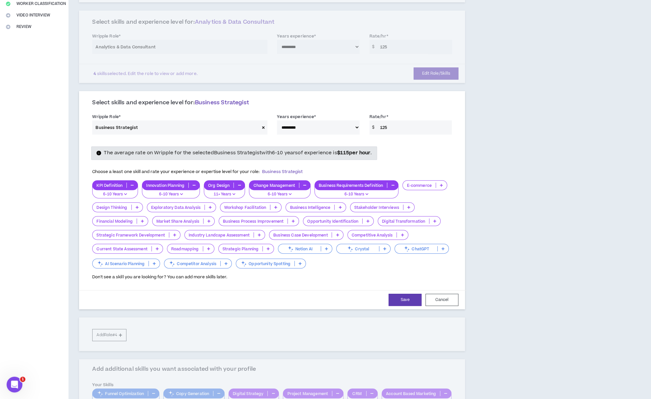
click at [292, 217] on div "Business Process Improvement" at bounding box center [259, 221] width 80 height 10
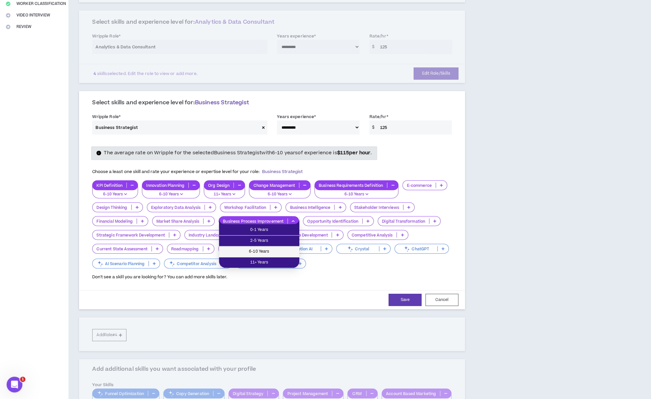
click at [283, 252] on span "6-10 Years" at bounding box center [259, 251] width 72 height 7
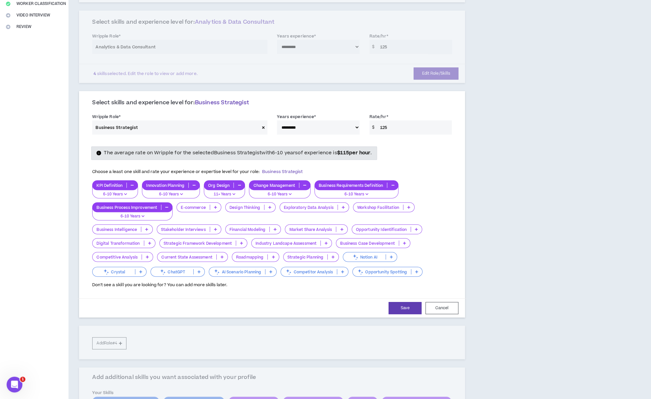
click at [152, 241] on p at bounding box center [149, 243] width 11 height 5
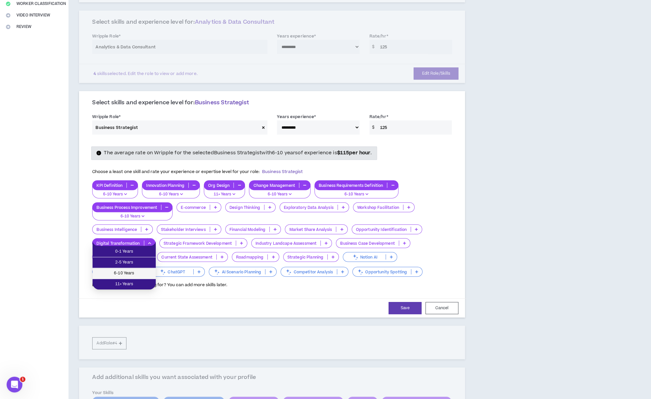
click at [145, 273] on span "6-10 Years" at bounding box center [123, 273] width 55 height 7
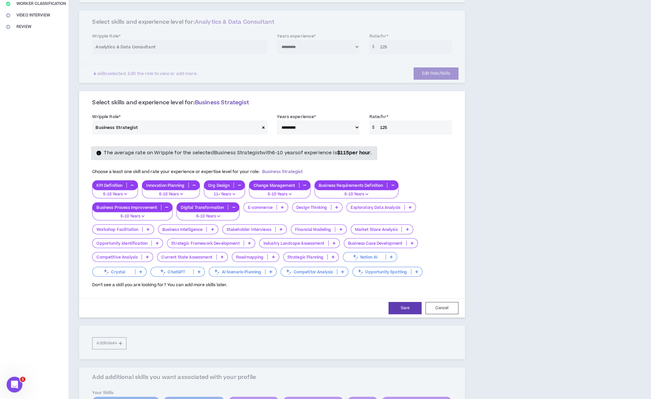
click at [332, 256] on icon at bounding box center [333, 257] width 3 height 3
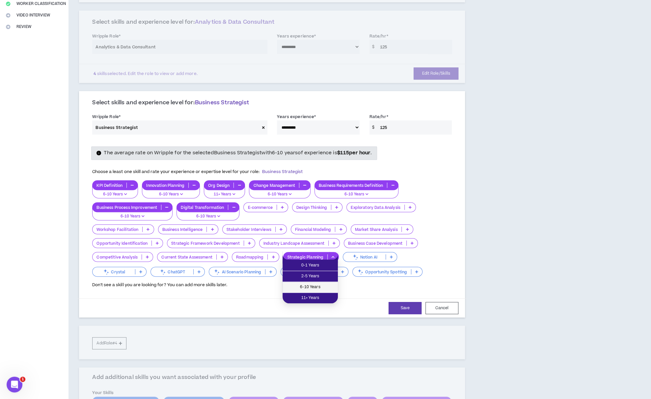
click at [325, 286] on span "6-10 Years" at bounding box center [309, 287] width 47 height 7
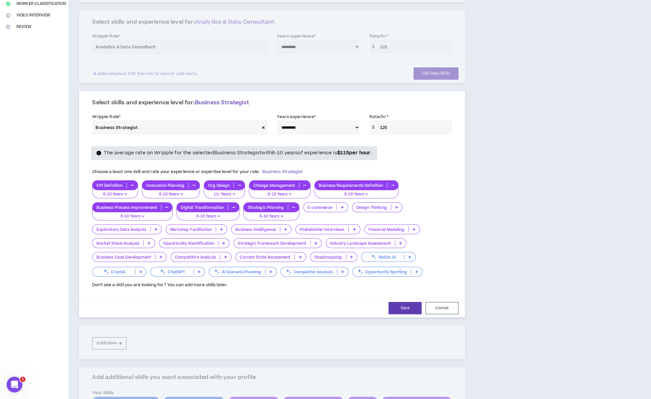
click at [302, 255] on p at bounding box center [300, 257] width 11 height 5
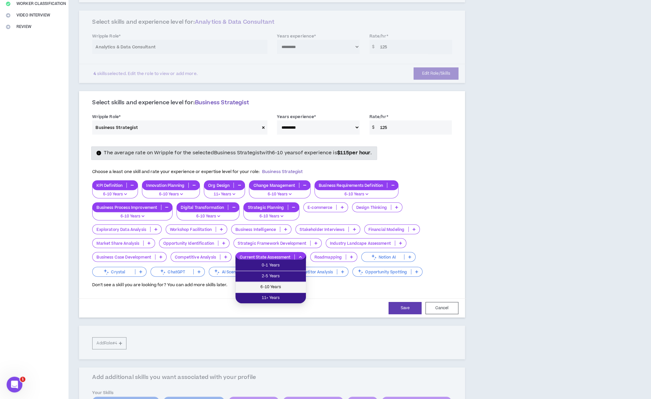
click at [291, 284] on span "6-10 Years" at bounding box center [270, 287] width 63 height 7
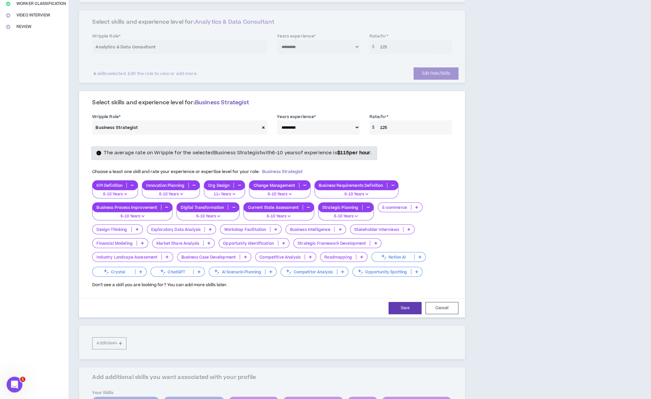
click at [409, 228] on icon at bounding box center [408, 229] width 3 height 3
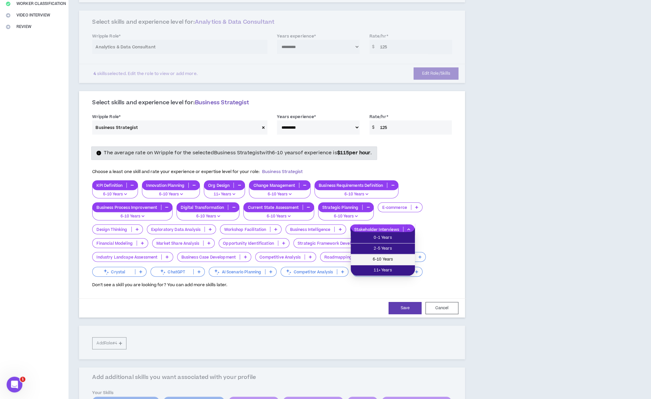
click at [397, 260] on span "6-10 Years" at bounding box center [383, 259] width 56 height 7
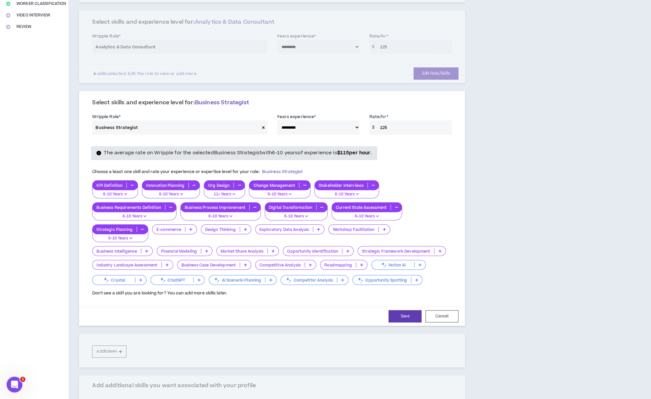
click at [356, 125] on select "**********" at bounding box center [318, 128] width 82 height 14
select select "***"
click at [277, 121] on select "**********" at bounding box center [318, 128] width 82 height 14
click at [362, 263] on icon at bounding box center [361, 264] width 3 height 3
click at [401, 296] on div "The average rate on Wripple for the selected Business Strategist with 6-10 year…" at bounding box center [271, 221] width 369 height 162
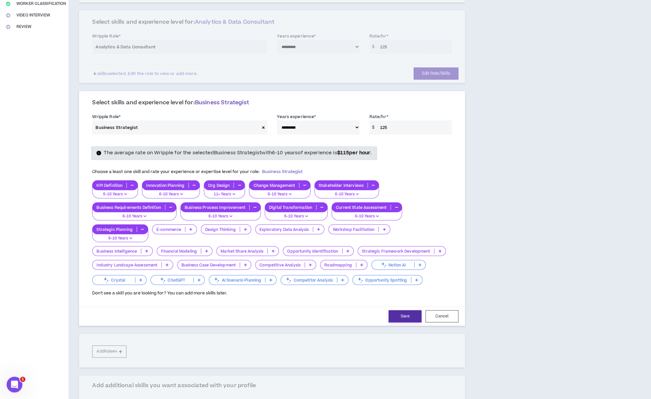
click at [404, 313] on button "Save" at bounding box center [405, 316] width 33 height 12
select select "***"
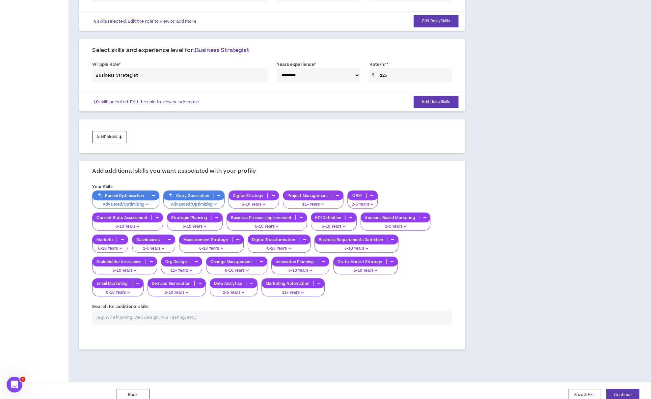
scroll to position [209, 0]
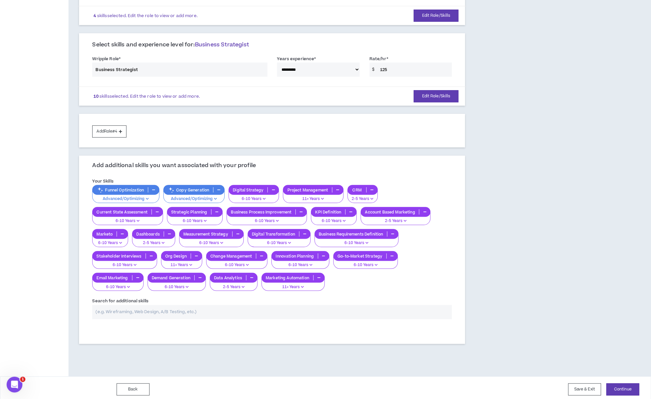
click at [239, 309] on input "text" at bounding box center [272, 312] width 360 height 14
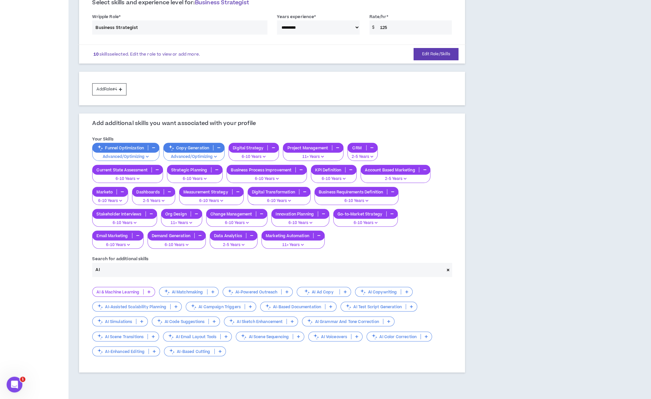
scroll to position [278, 0]
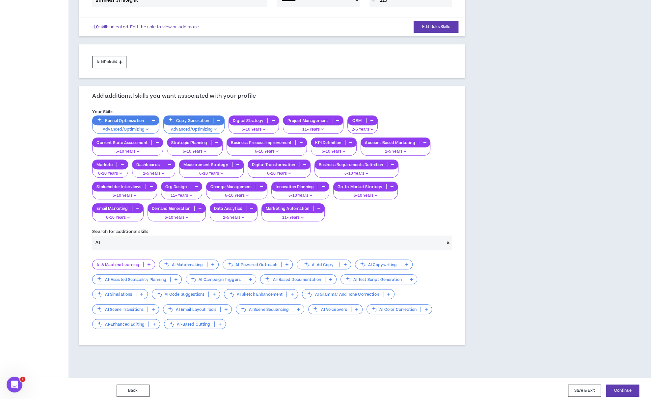
type input "AI"
click at [149, 263] on icon at bounding box center [149, 264] width 3 height 3
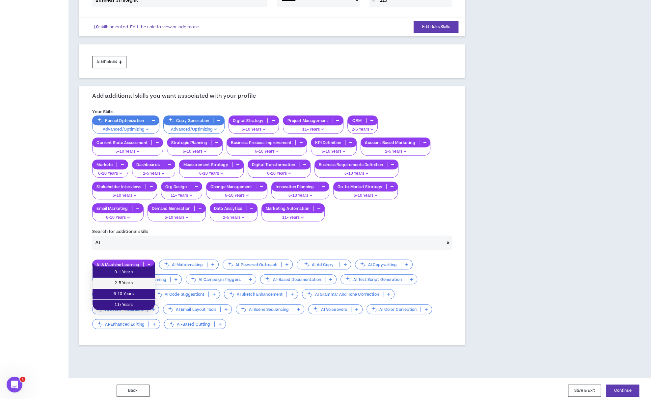
click at [142, 282] on span "2-5 Years" at bounding box center [123, 283] width 54 height 7
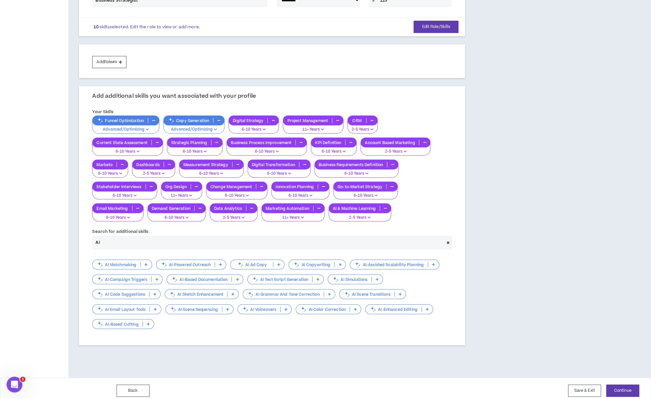
click at [448, 241] on icon at bounding box center [448, 243] width 3 height 4
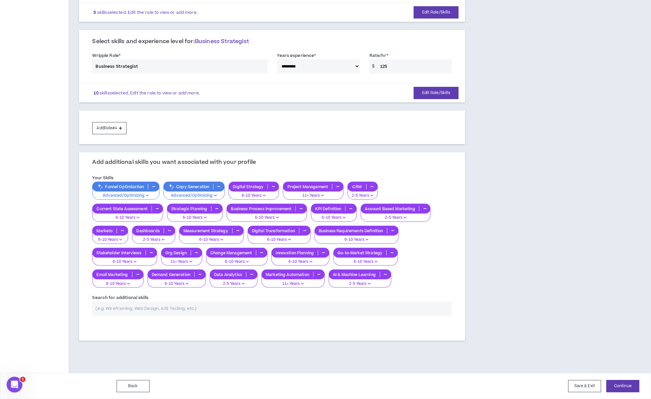
scroll to position [209, 0]
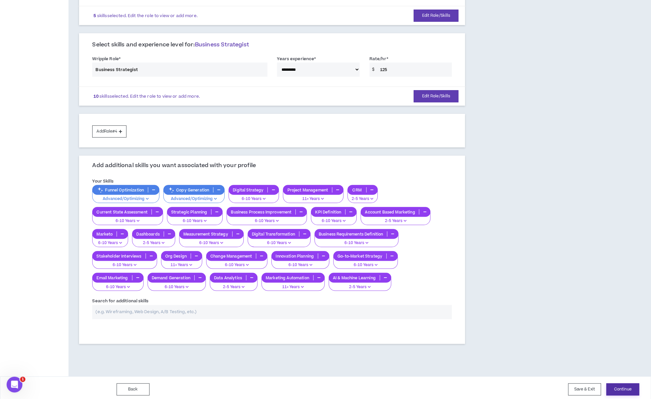
click at [624, 385] on button "Continue" at bounding box center [622, 390] width 33 height 12
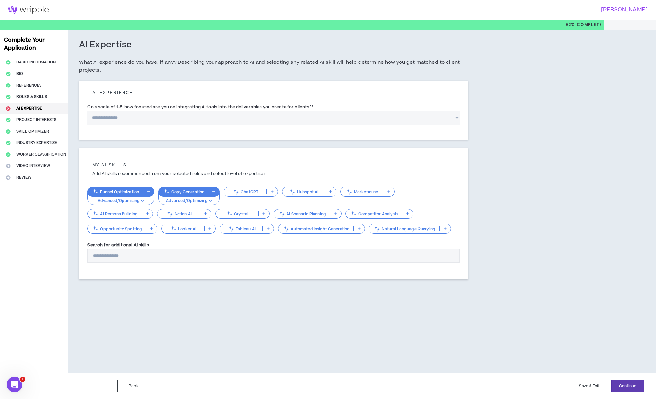
click at [455, 117] on select "**********" at bounding box center [273, 118] width 372 height 14
click at [87, 111] on select "**********" at bounding box center [273, 118] width 372 height 14
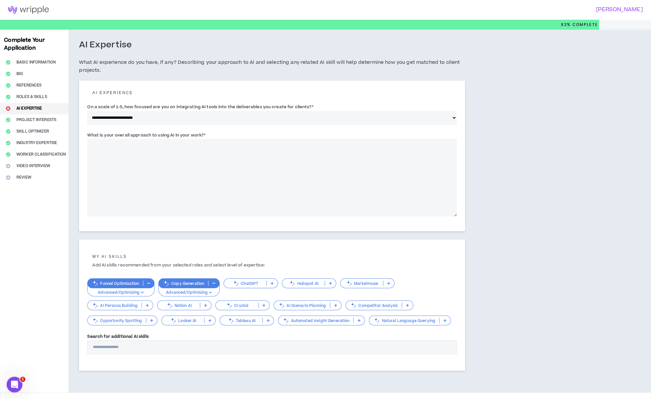
click at [313, 150] on textarea "What is your overall approach to using AI in your work? *" at bounding box center [271, 178] width 369 height 78
click at [450, 117] on select "**********" at bounding box center [271, 118] width 369 height 14
select select "*"
click at [87, 111] on select "**********" at bounding box center [271, 118] width 369 height 14
click at [240, 159] on textarea "What is your overall approach to using AI in your work? *" at bounding box center [271, 178] width 369 height 78
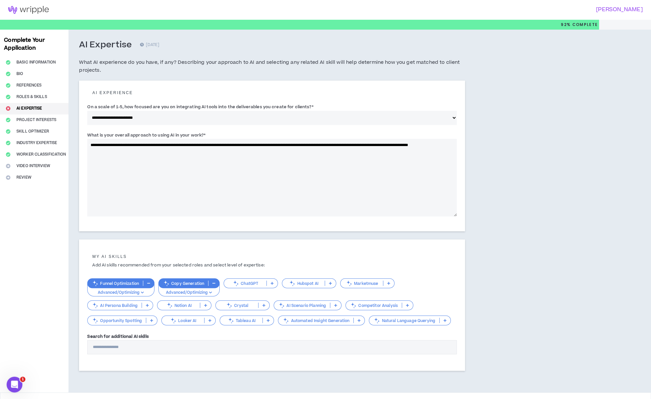
click at [268, 145] on textarea "**********" at bounding box center [271, 178] width 369 height 78
click at [446, 145] on textarea "**********" at bounding box center [271, 178] width 369 height 78
click at [129, 150] on textarea "**********" at bounding box center [271, 178] width 369 height 78
click at [274, 150] on textarea "**********" at bounding box center [271, 178] width 369 height 78
drag, startPoint x: 349, startPoint y: 151, endPoint x: 371, endPoint y: 140, distance: 24.2
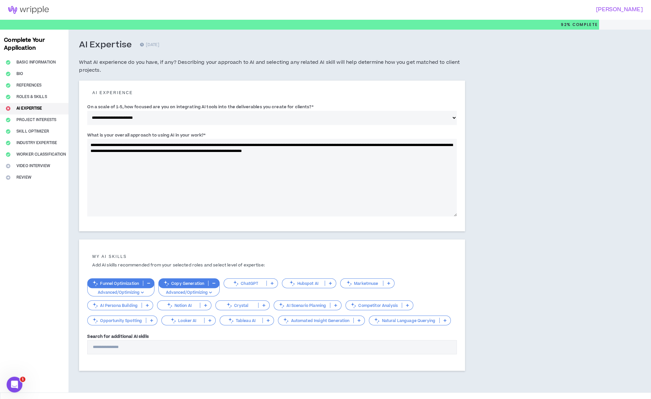
click at [349, 151] on textarea "**********" at bounding box center [271, 178] width 369 height 78
click at [336, 151] on textarea "**********" at bounding box center [271, 178] width 369 height 78
drag, startPoint x: 347, startPoint y: 150, endPoint x: 355, endPoint y: 137, distance: 15.9
click at [347, 150] on textarea "**********" at bounding box center [271, 178] width 369 height 78
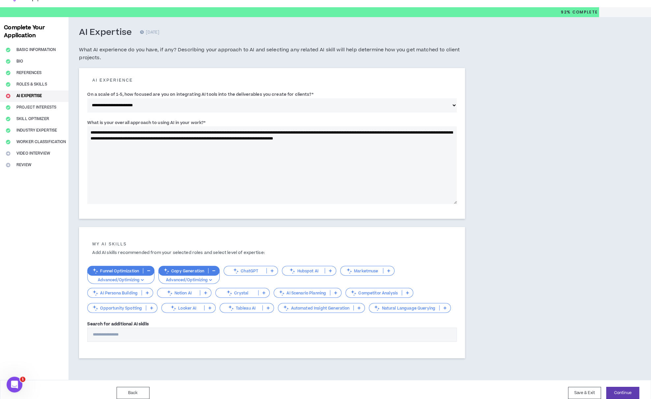
scroll to position [18, 0]
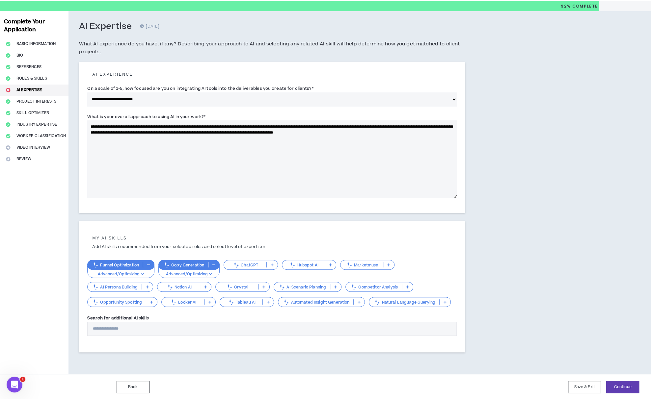
type textarea "**********"
click at [271, 264] on icon at bounding box center [272, 264] width 3 height 3
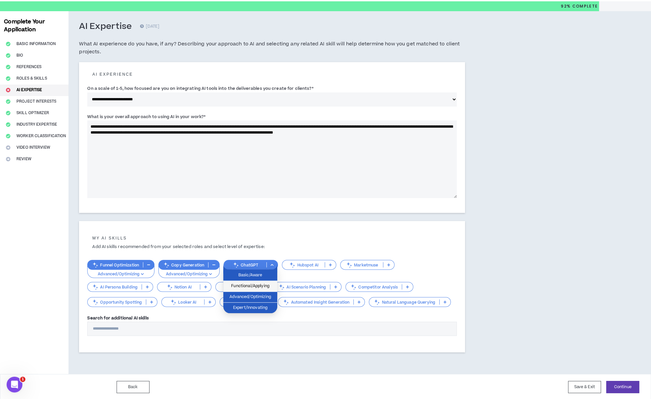
click at [268, 286] on span "Functional/Applying" at bounding box center [250, 286] width 46 height 7
click at [150, 330] on input "Search for additional AI skills" at bounding box center [271, 329] width 369 height 14
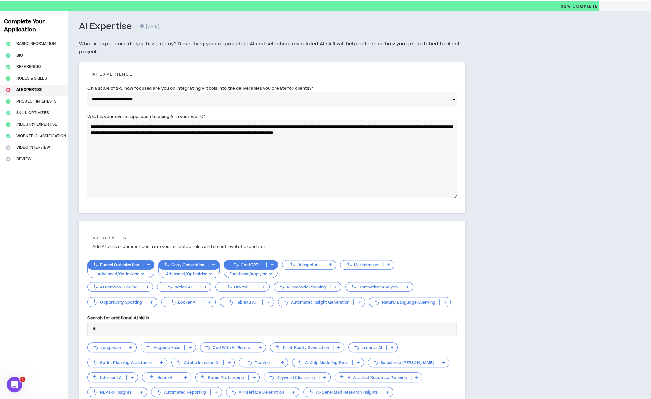
type input "*"
click at [439, 347] on icon at bounding box center [440, 347] width 3 height 3
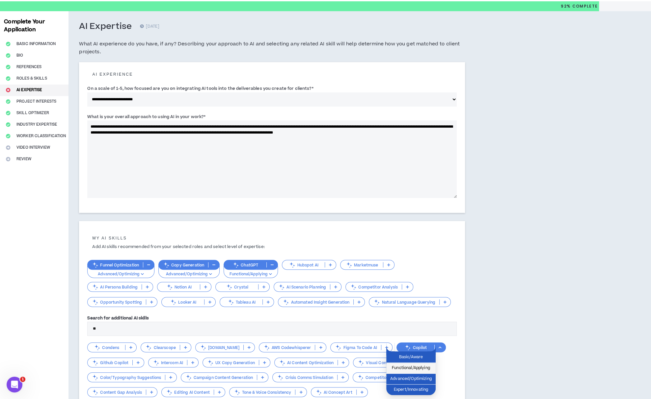
click at [429, 368] on span "Functional/Applying" at bounding box center [410, 368] width 41 height 7
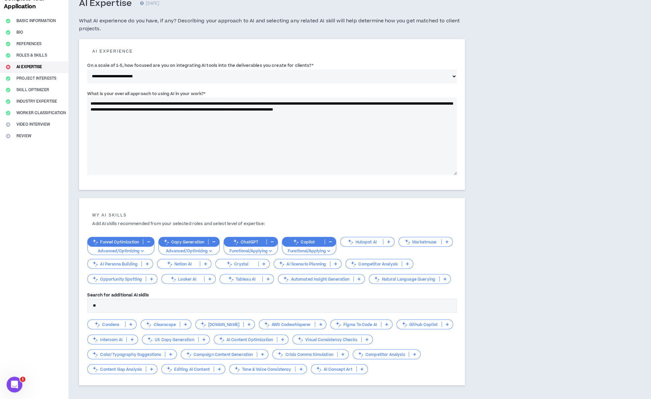
scroll to position [51, 0]
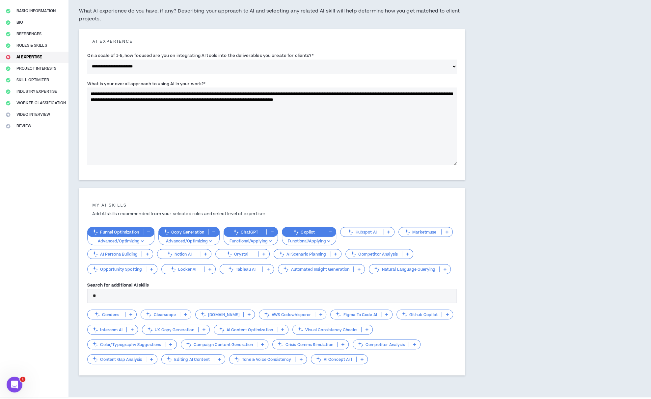
click at [111, 296] on input "**" at bounding box center [271, 296] width 369 height 14
type input "*"
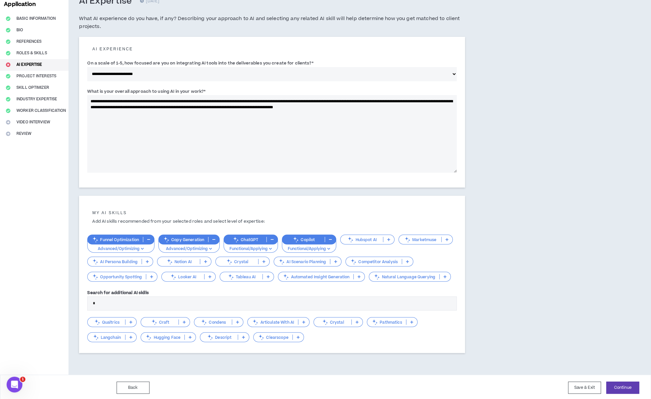
scroll to position [18, 0]
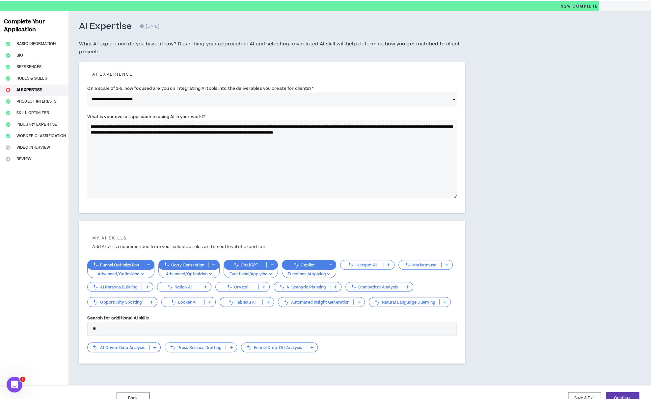
type input "*"
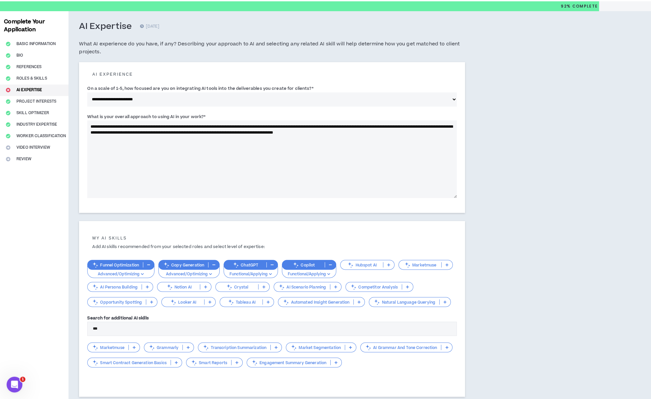
click at [337, 361] on icon at bounding box center [336, 362] width 3 height 3
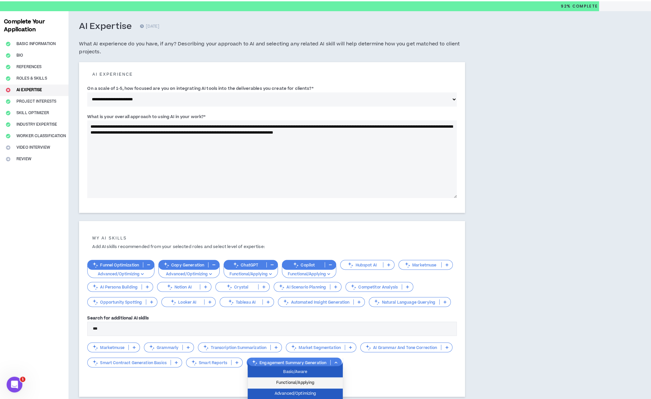
click at [333, 382] on span "Functional/Applying" at bounding box center [295, 383] width 87 height 7
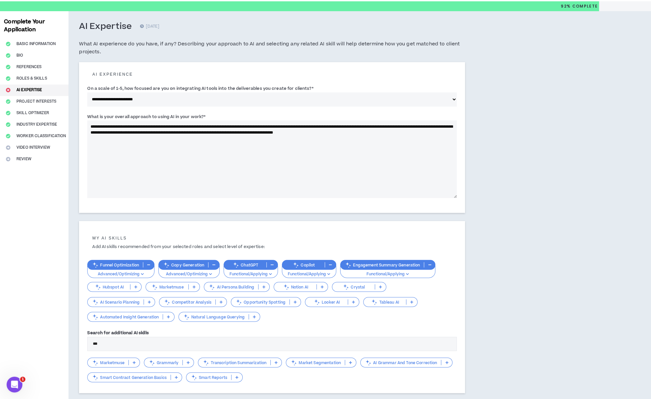
drag, startPoint x: 107, startPoint y: 343, endPoint x: 91, endPoint y: 342, distance: 15.5
click at [92, 342] on input "***" at bounding box center [271, 344] width 369 height 14
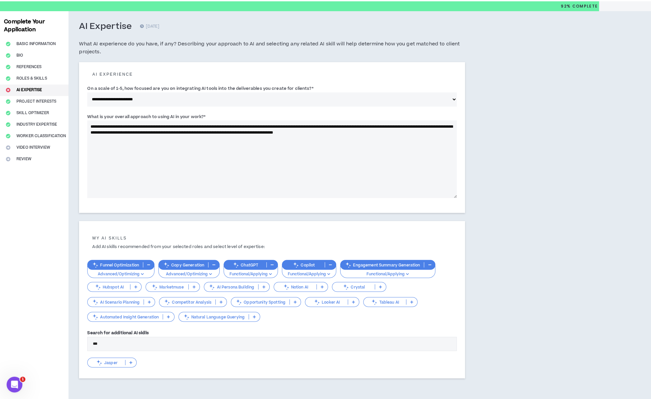
type input "***"
click at [131, 361] on icon at bounding box center [130, 362] width 3 height 3
click at [128, 391] on span "Advanced/Optimizing" at bounding box center [112, 394] width 41 height 7
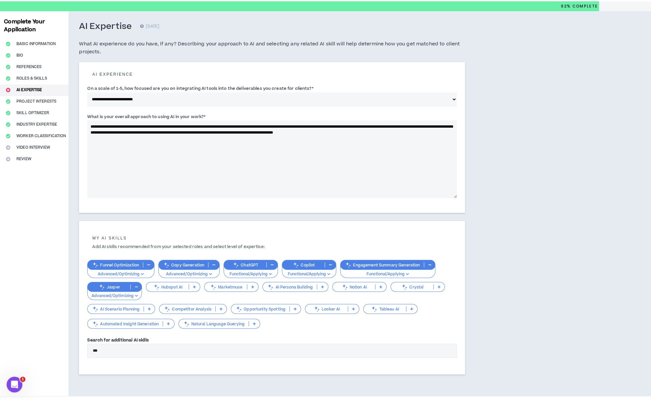
scroll to position [40, 0]
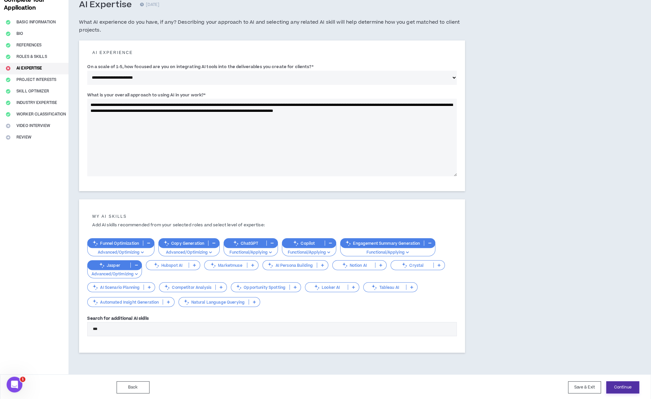
click at [620, 385] on button "Continue" at bounding box center [622, 388] width 33 height 12
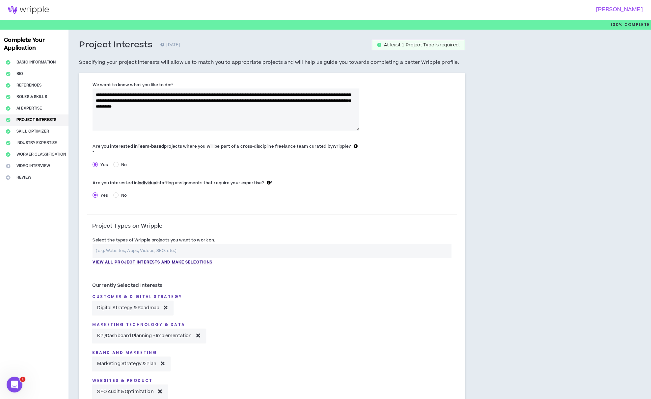
click at [106, 93] on textarea "**********" at bounding box center [226, 110] width 266 height 42
click at [111, 94] on textarea "**********" at bounding box center [226, 110] width 266 height 42
click at [245, 107] on textarea "**********" at bounding box center [226, 110] width 266 height 42
click at [201, 112] on textarea "**********" at bounding box center [226, 110] width 266 height 42
click at [238, 113] on textarea "**********" at bounding box center [226, 110] width 266 height 42
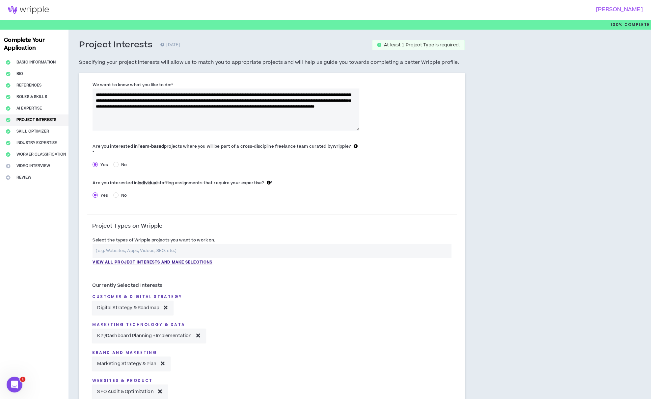
click at [190, 113] on textarea "**********" at bounding box center [226, 110] width 266 height 42
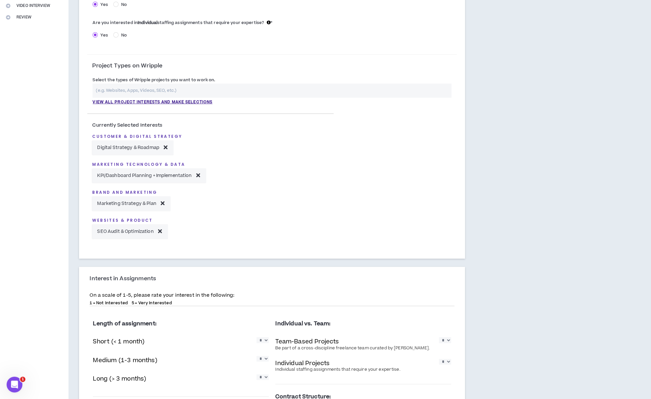
scroll to position [165, 0]
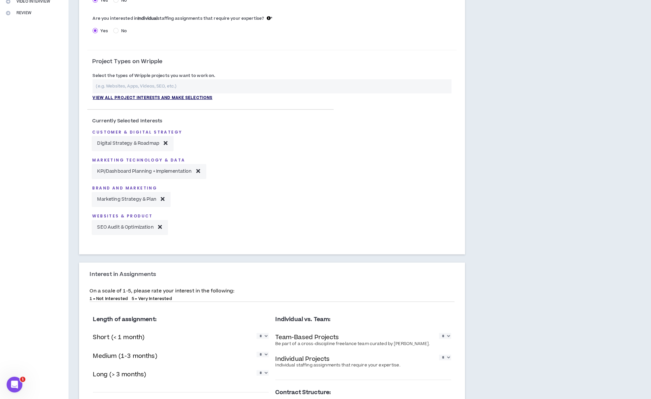
type textarea "**********"
click at [191, 97] on p "View all project interests and make selections" at bounding box center [153, 98] width 120 height 6
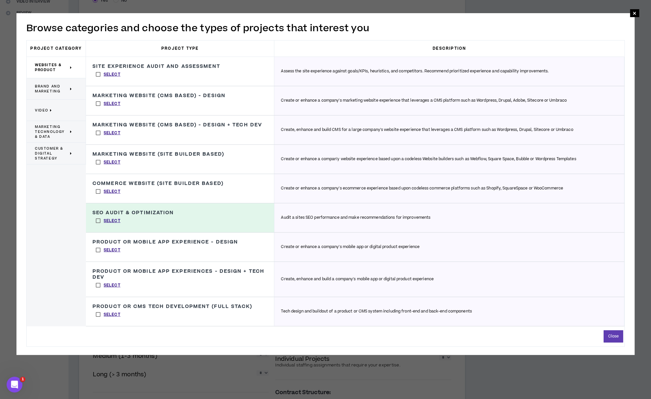
click at [97, 72] on label "Select" at bounding box center [108, 74] width 31 height 10
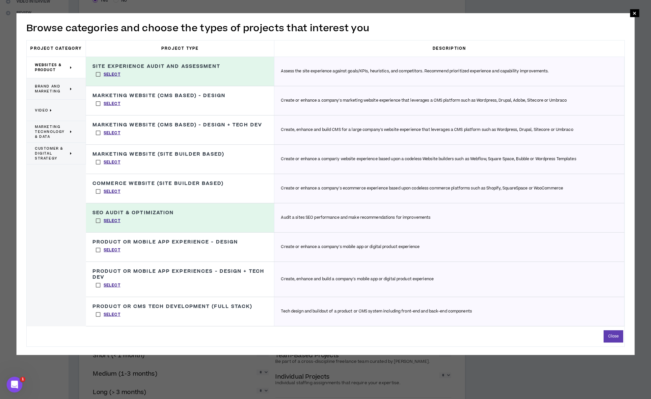
click at [98, 103] on label "Select" at bounding box center [108, 104] width 31 height 10
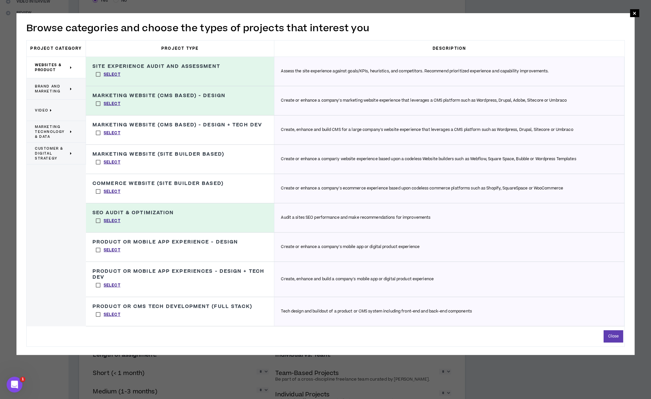
click at [98, 161] on label "Select" at bounding box center [108, 162] width 31 height 10
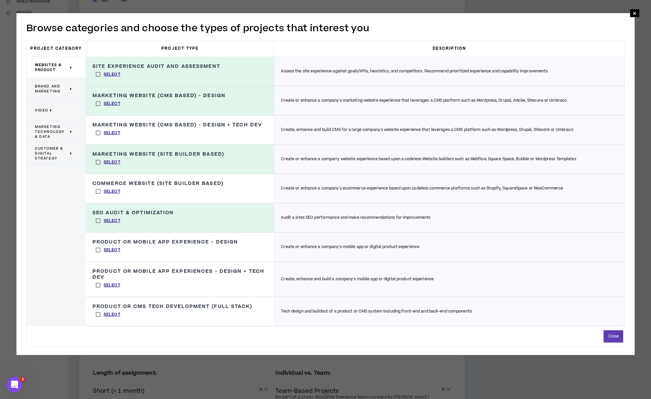
click at [98, 191] on label "Select" at bounding box center [108, 192] width 31 height 10
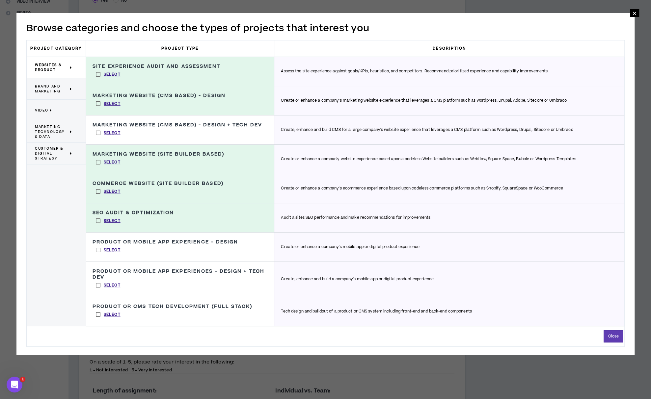
click at [98, 220] on label "Select" at bounding box center [108, 221] width 31 height 10
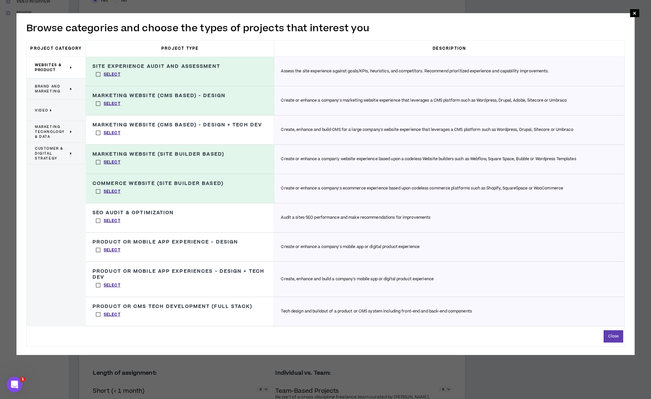
click at [49, 85] on span "Brand and Marketing" at bounding box center [52, 89] width 34 height 10
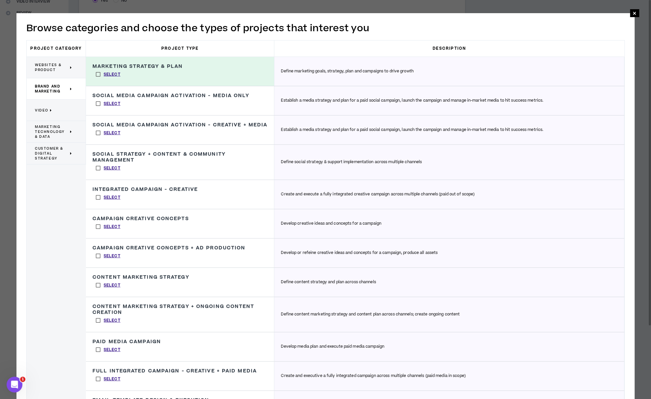
click at [98, 195] on label "Select" at bounding box center [108, 198] width 31 height 10
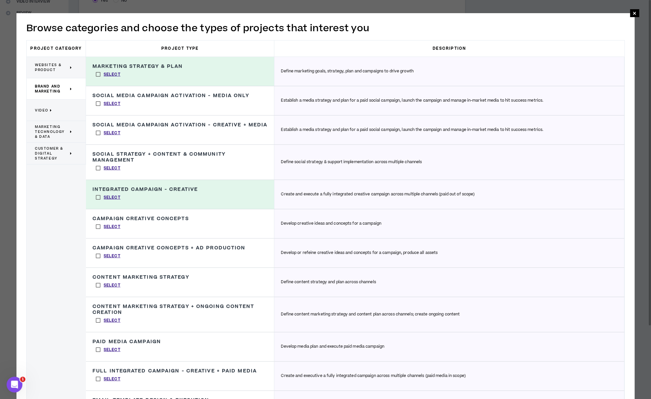
click at [40, 108] on span "Video" at bounding box center [41, 110] width 13 height 5
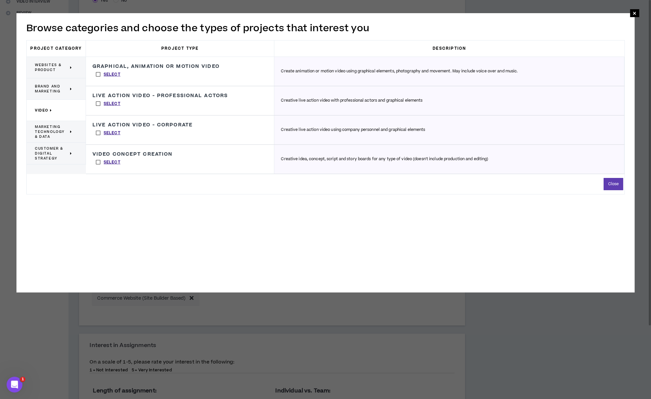
click at [44, 128] on span "Marketing Technology & Data" at bounding box center [52, 131] width 34 height 15
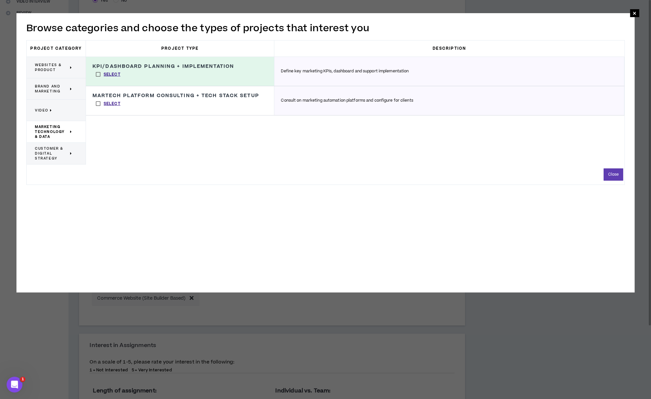
click at [99, 103] on label "Select" at bounding box center [108, 104] width 31 height 10
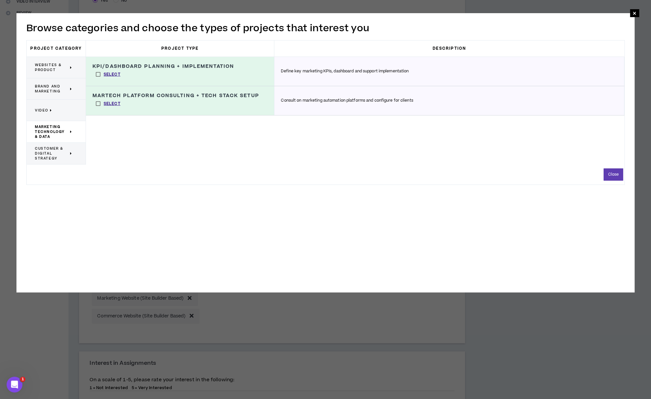
click at [46, 153] on span "Customer & Digital Strategy" at bounding box center [52, 153] width 34 height 15
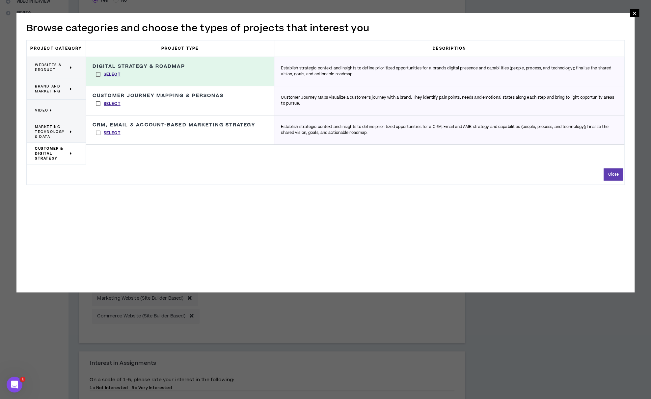
click at [98, 102] on label "Select" at bounding box center [108, 104] width 31 height 10
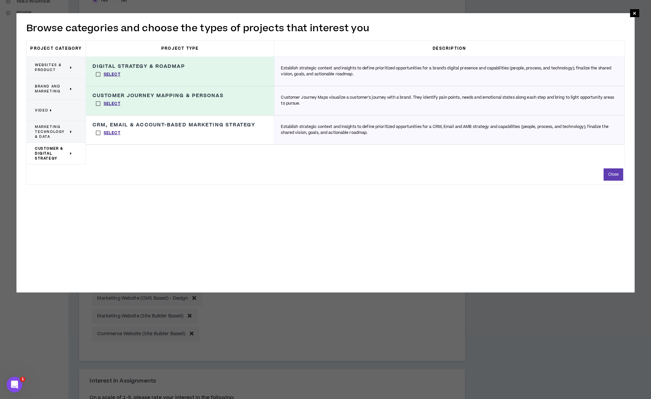
click at [97, 132] on label "Select" at bounding box center [108, 133] width 31 height 10
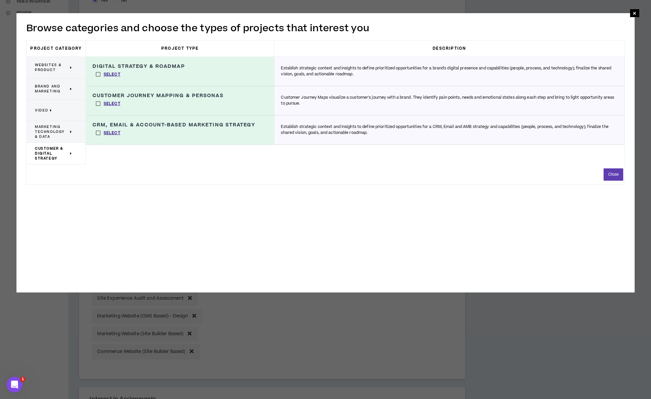
click at [43, 87] on span "Brand and Marketing" at bounding box center [52, 89] width 34 height 10
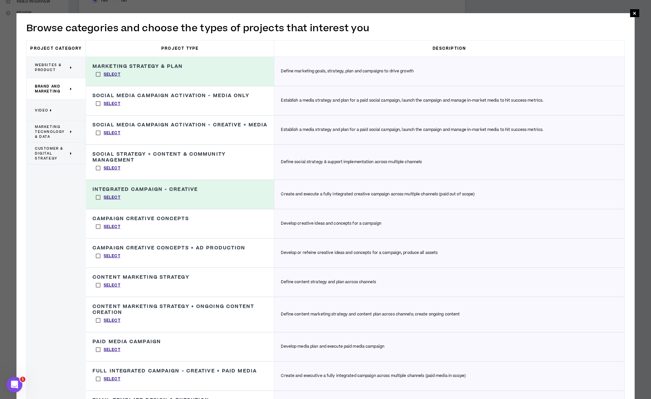
click at [99, 196] on label "Select" at bounding box center [108, 198] width 31 height 10
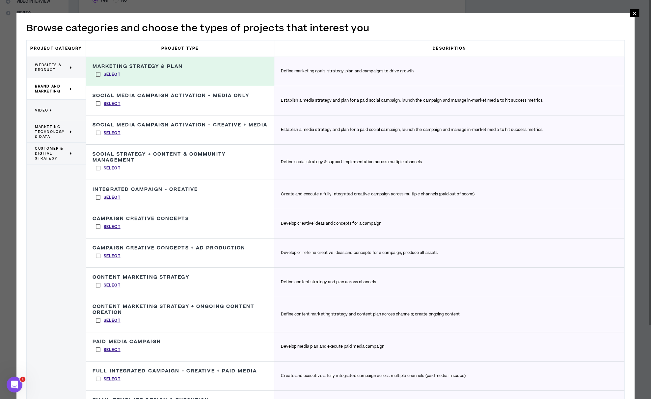
click at [42, 65] on span "Websites & Product" at bounding box center [52, 68] width 34 height 10
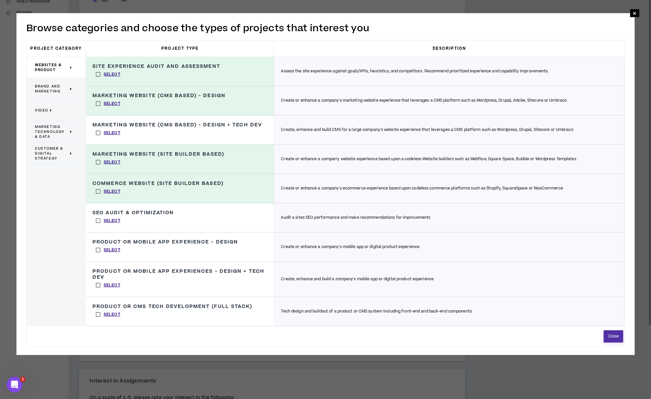
click at [612, 335] on button "Close" at bounding box center [613, 337] width 19 height 12
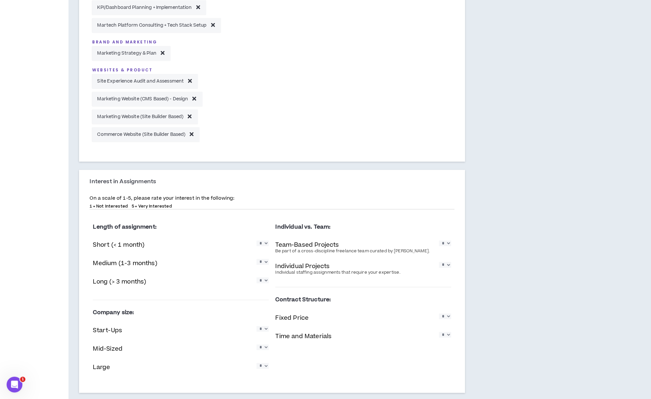
scroll to position [400, 0]
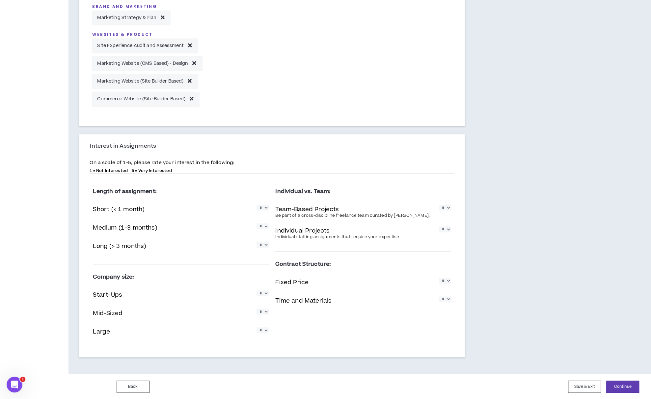
click at [265, 208] on select "* * * * *" at bounding box center [262, 208] width 12 height 6
select select "*"
click at [256, 205] on select "* * * * *" at bounding box center [262, 208] width 12 height 6
click at [263, 226] on select "* * * * *" at bounding box center [262, 227] width 12 height 6
select select "*"
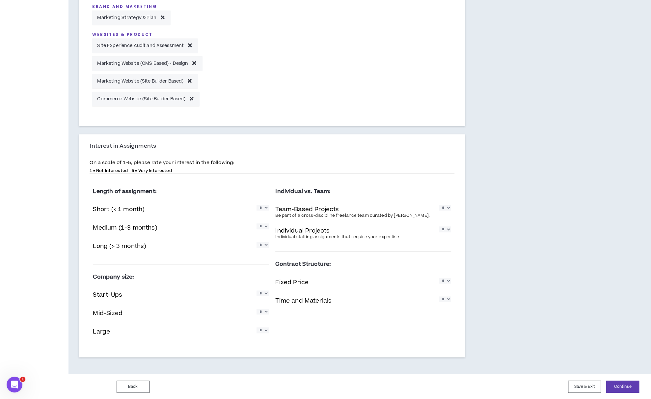
click at [256, 224] on select "* * * * *" at bounding box center [262, 227] width 12 height 6
click at [264, 246] on select "* * * * *" at bounding box center [262, 245] width 12 height 6
select select "*"
click at [256, 242] on select "* * * * *" at bounding box center [262, 245] width 12 height 6
click at [449, 207] on select "* * * * *" at bounding box center [445, 208] width 12 height 6
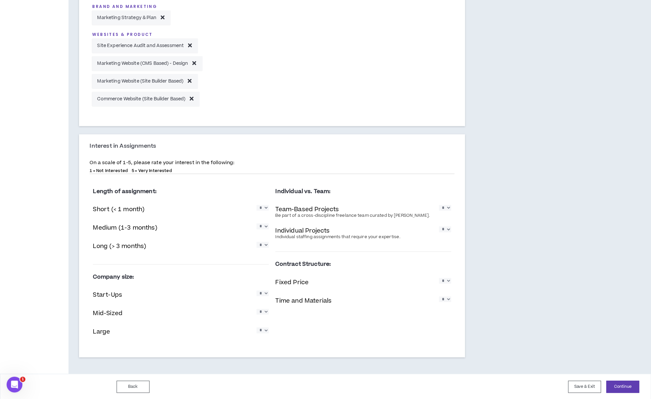
select select "*"
click at [439, 205] on select "* * * * *" at bounding box center [445, 208] width 12 height 6
click at [448, 231] on select "* * * * *" at bounding box center [445, 230] width 12 height 6
select select "*"
click at [439, 227] on select "* * * * *" at bounding box center [445, 230] width 12 height 6
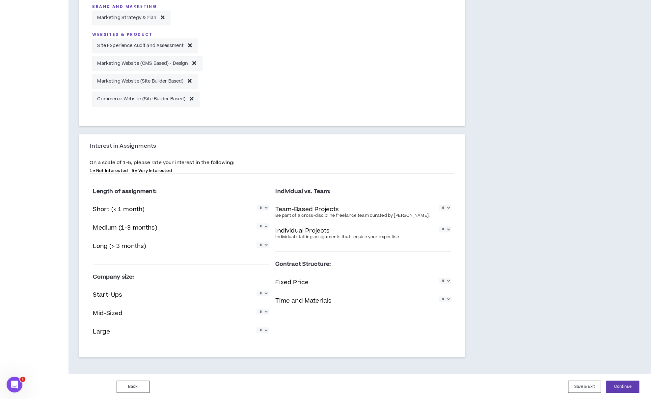
click at [265, 295] on select "* * * * *" at bounding box center [262, 294] width 12 height 6
select select "*"
click at [256, 291] on select "* * * * *" at bounding box center [262, 294] width 12 height 6
click at [264, 313] on select "* * * * *" at bounding box center [262, 312] width 12 height 6
select select "*"
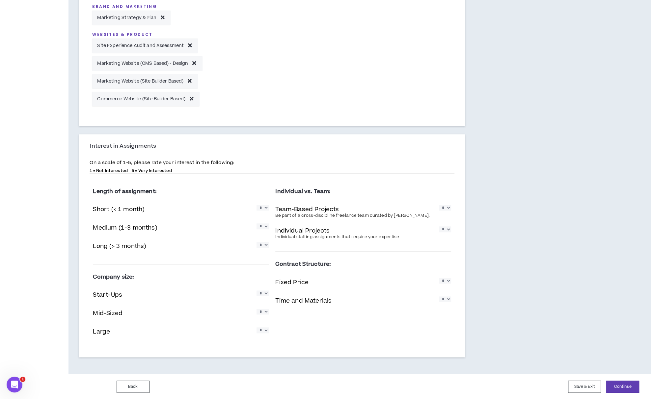
click at [256, 309] on select "* * * * *" at bounding box center [262, 312] width 12 height 6
click at [268, 330] on select "* * * * *" at bounding box center [262, 331] width 12 height 6
select select "*"
click at [256, 328] on select "* * * * *" at bounding box center [262, 331] width 12 height 6
click at [448, 282] on select "* * * * *" at bounding box center [445, 281] width 12 height 6
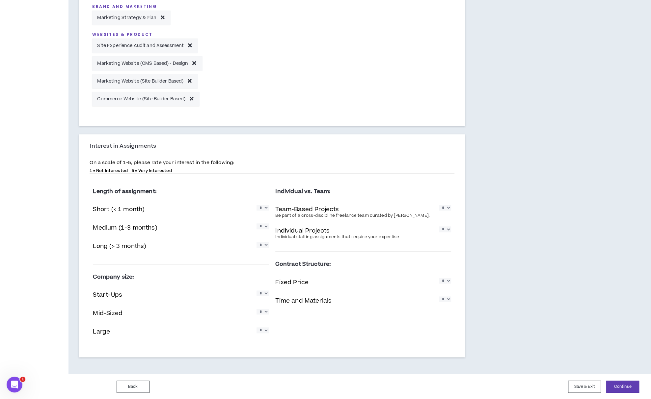
select select "*"
click at [439, 278] on select "* * * * *" at bounding box center [445, 281] width 12 height 6
click at [448, 297] on select "* * * * *" at bounding box center [445, 300] width 12 height 6
select select "*"
click at [439, 297] on select "* * * * *" at bounding box center [445, 300] width 12 height 6
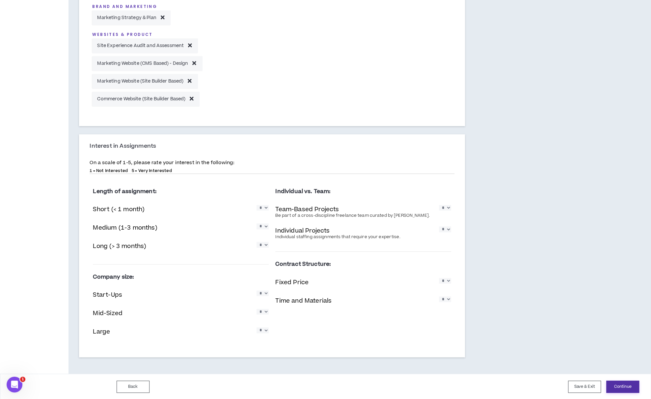
click at [624, 386] on button "Continue" at bounding box center [622, 387] width 33 height 12
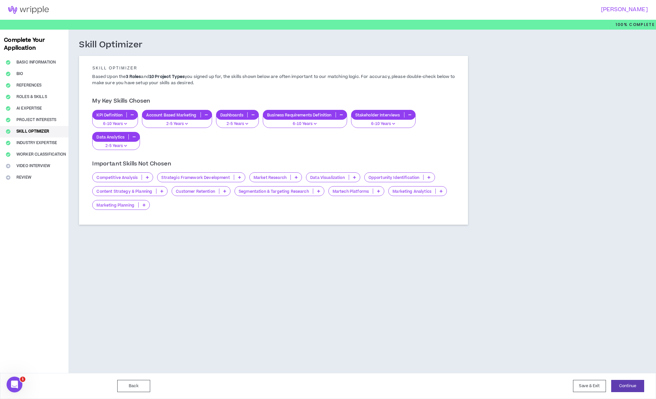
click at [239, 177] on icon at bounding box center [239, 177] width 3 height 3
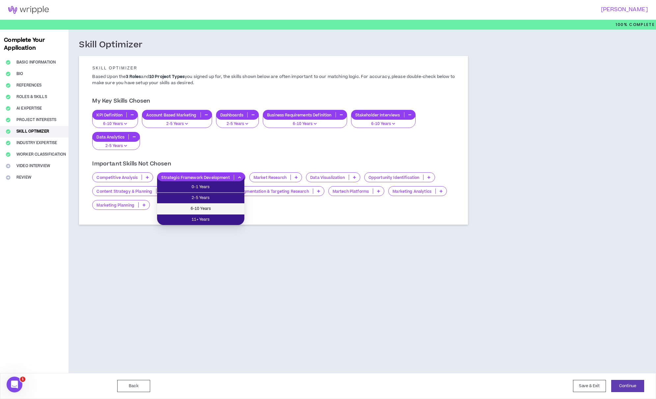
click at [233, 206] on span "6-10 Years" at bounding box center [200, 208] width 79 height 7
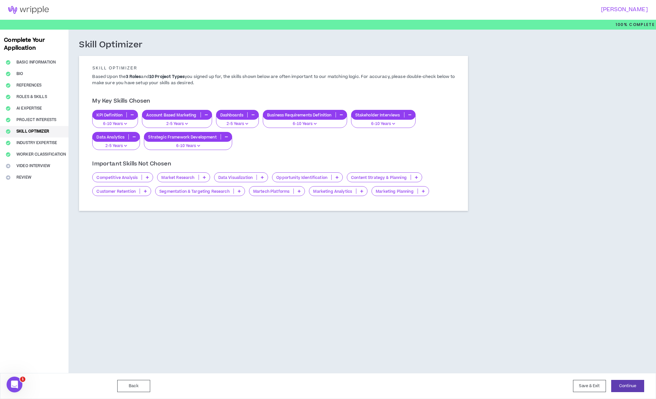
click at [299, 189] on p at bounding box center [299, 191] width 11 height 5
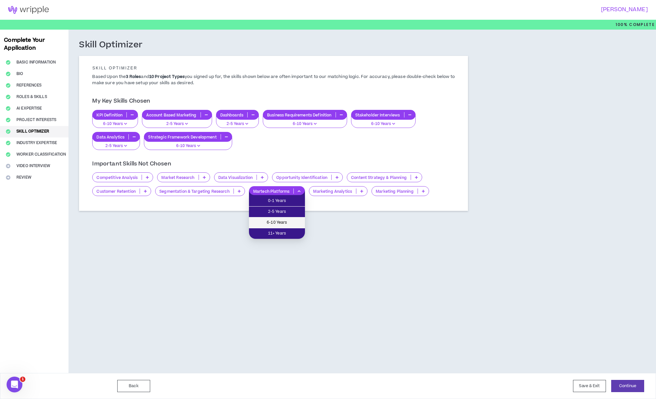
click at [297, 221] on span "6-10 Years" at bounding box center [277, 222] width 48 height 7
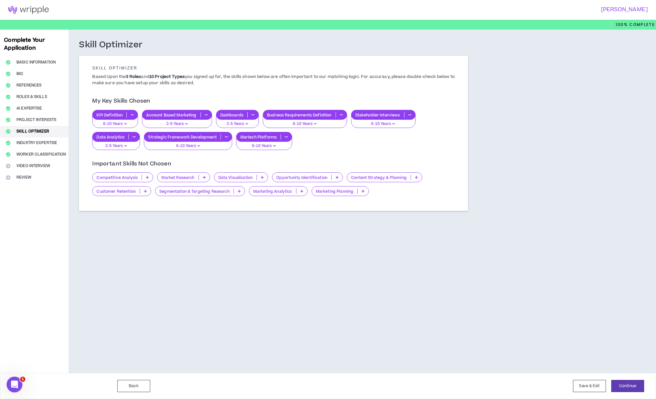
click at [300, 191] on icon at bounding box center [301, 191] width 3 height 3
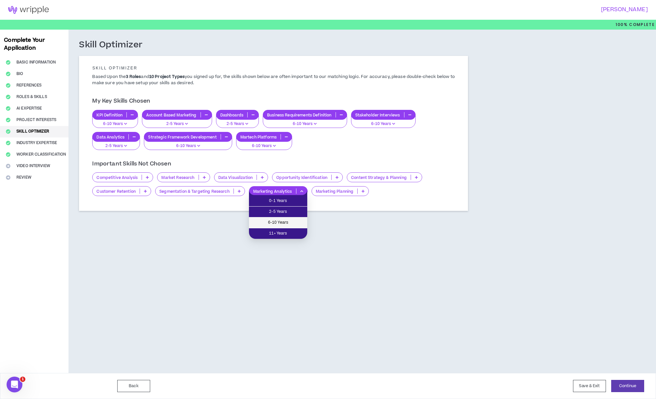
click at [298, 222] on span "6-10 Years" at bounding box center [278, 222] width 50 height 7
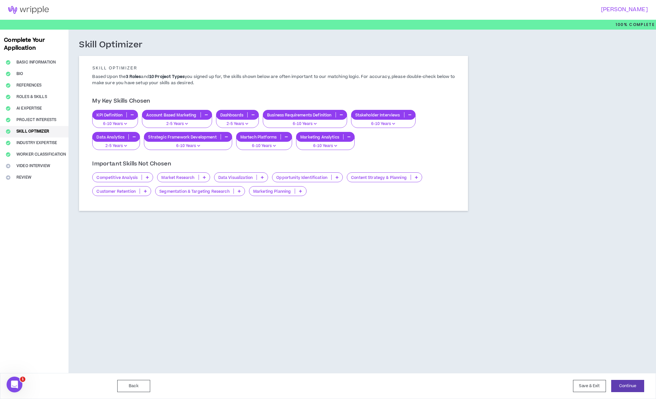
click at [297, 189] on p at bounding box center [300, 191] width 11 height 5
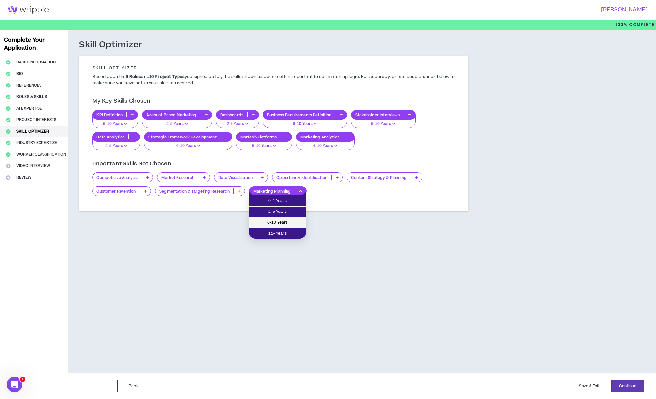
click at [294, 223] on span "6-10 Years" at bounding box center [277, 222] width 49 height 7
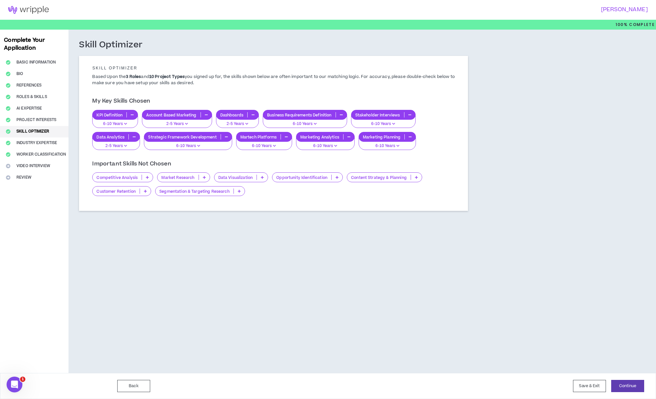
click at [260, 176] on p at bounding box center [262, 177] width 11 height 5
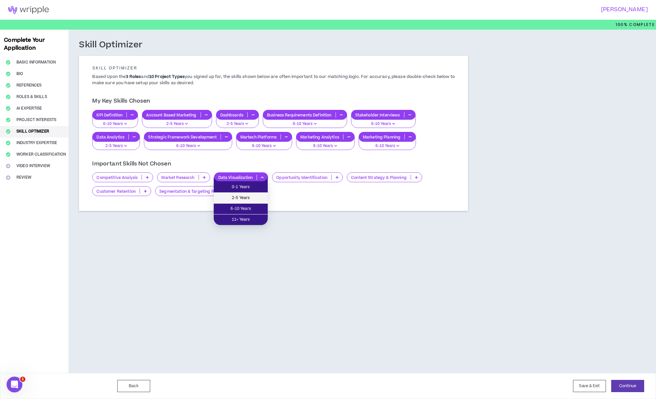
click at [255, 197] on span "2-5 Years" at bounding box center [241, 198] width 46 height 7
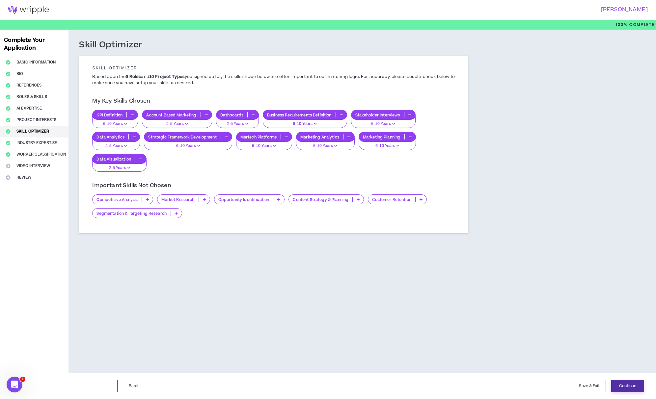
click at [634, 385] on button "Continue" at bounding box center [627, 386] width 33 height 12
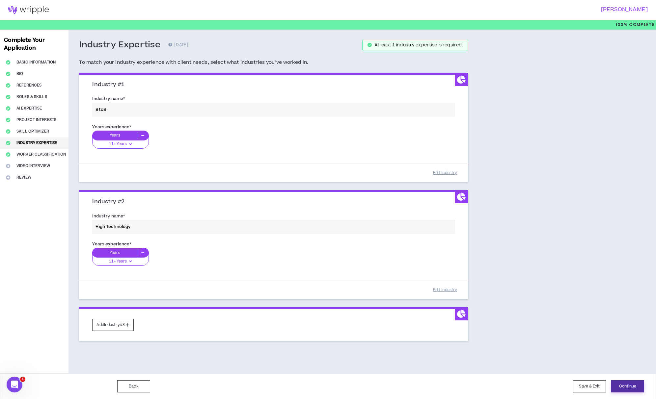
click at [626, 387] on button "Continue" at bounding box center [627, 387] width 33 height 12
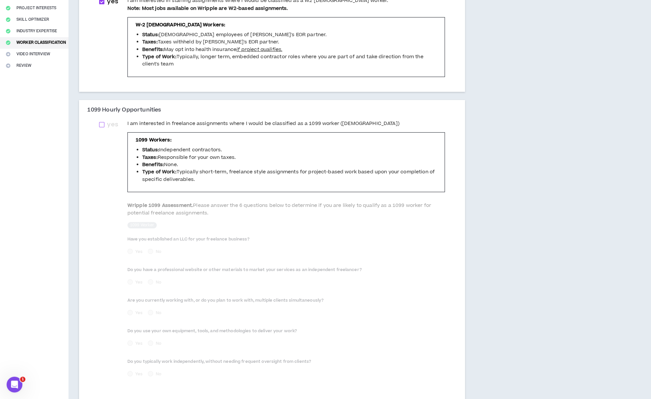
scroll to position [97, 0]
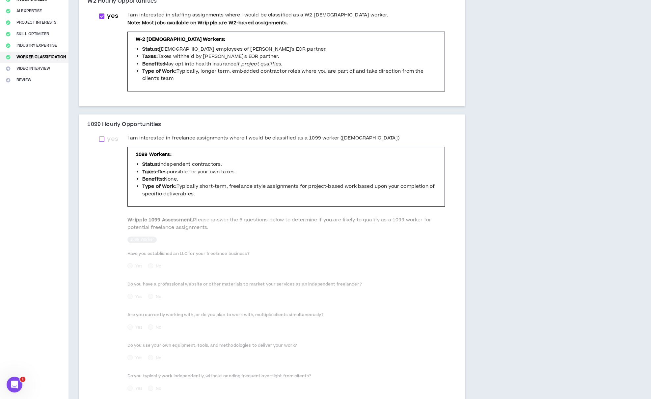
click at [102, 139] on span at bounding box center [101, 139] width 5 height 5
checkbox input "****"
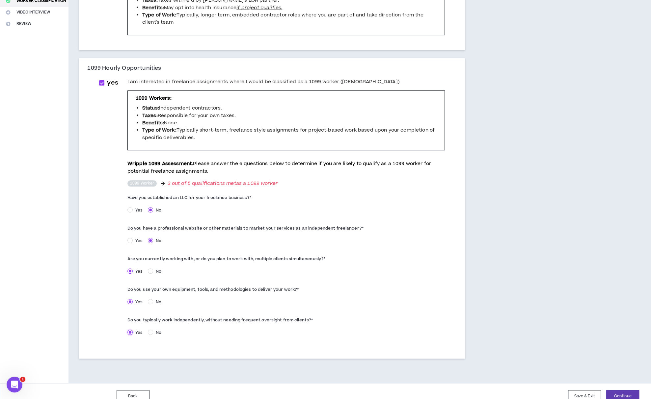
scroll to position [163, 0]
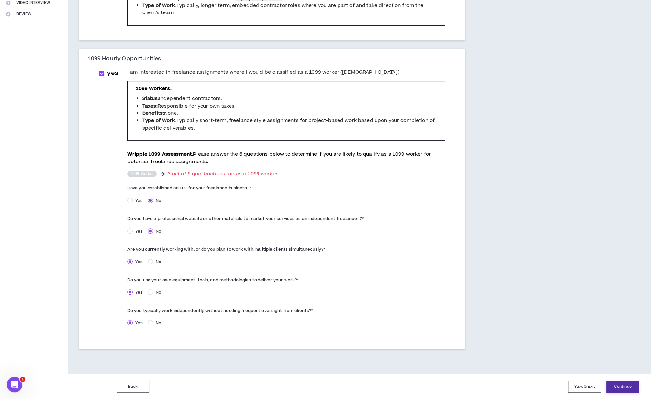
click at [623, 386] on button "Continue" at bounding box center [622, 387] width 33 height 12
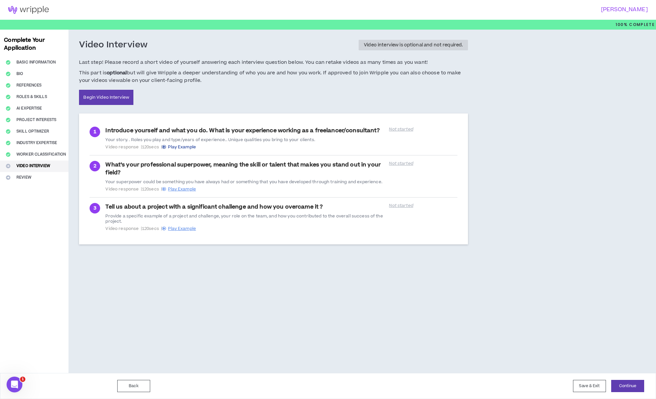
click at [189, 146] on span "Play Example" at bounding box center [182, 147] width 28 height 6
click at [628, 386] on button "Continue" at bounding box center [627, 386] width 33 height 12
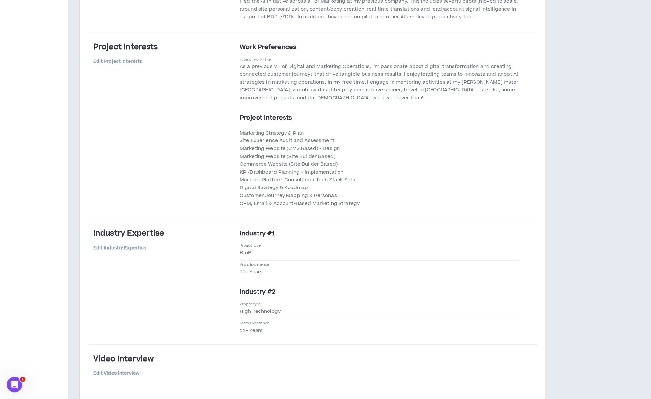
scroll to position [1443, 0]
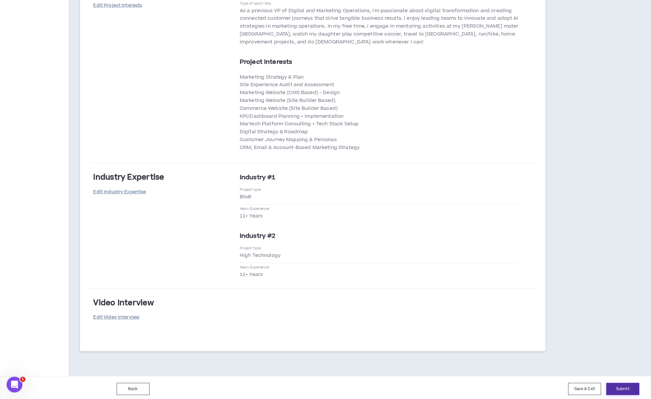
click at [625, 385] on button "Submit" at bounding box center [622, 389] width 33 height 12
